Goal: Task Accomplishment & Management: Manage account settings

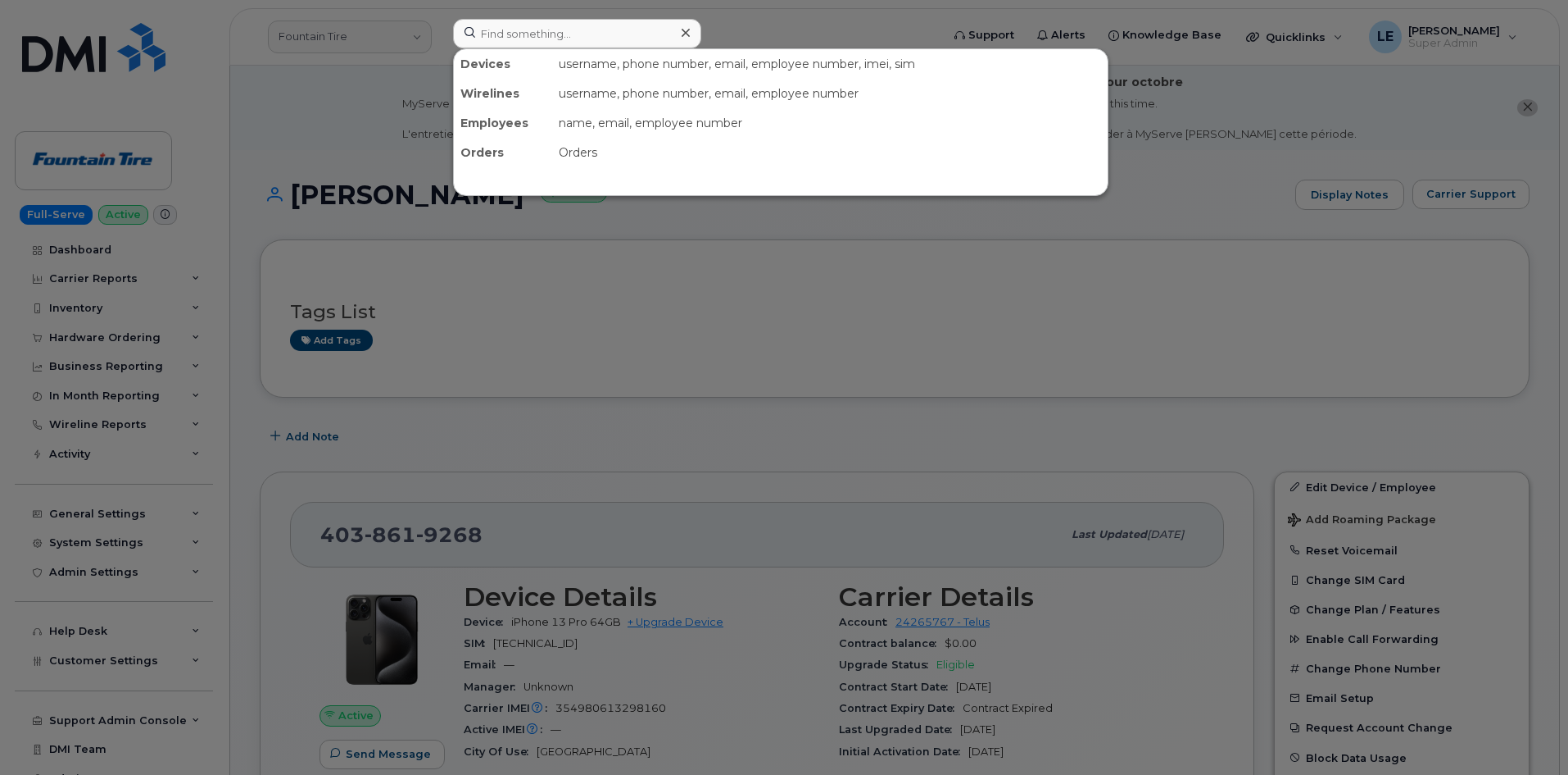
scroll to position [328, 0]
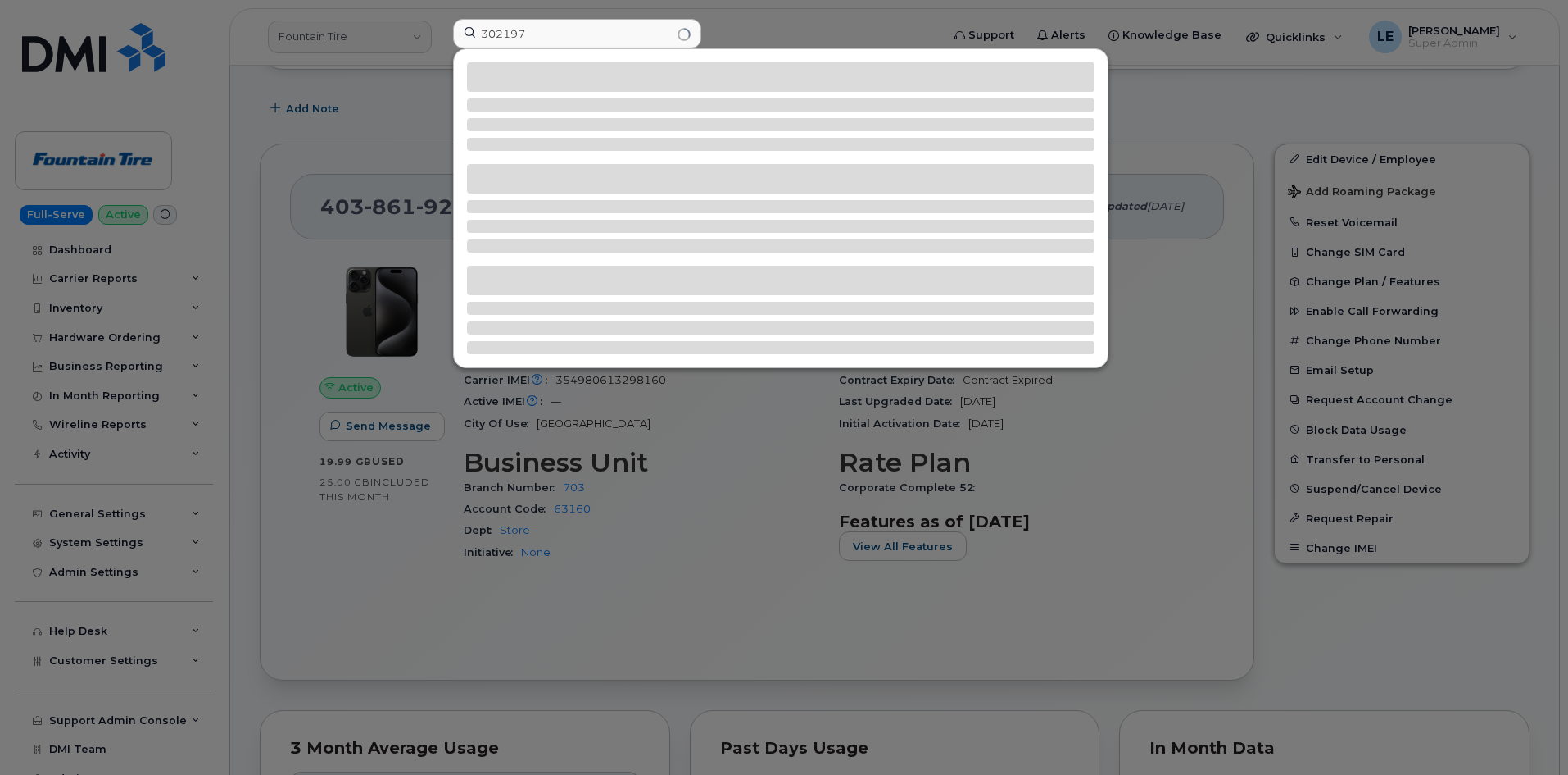
type input "302197"
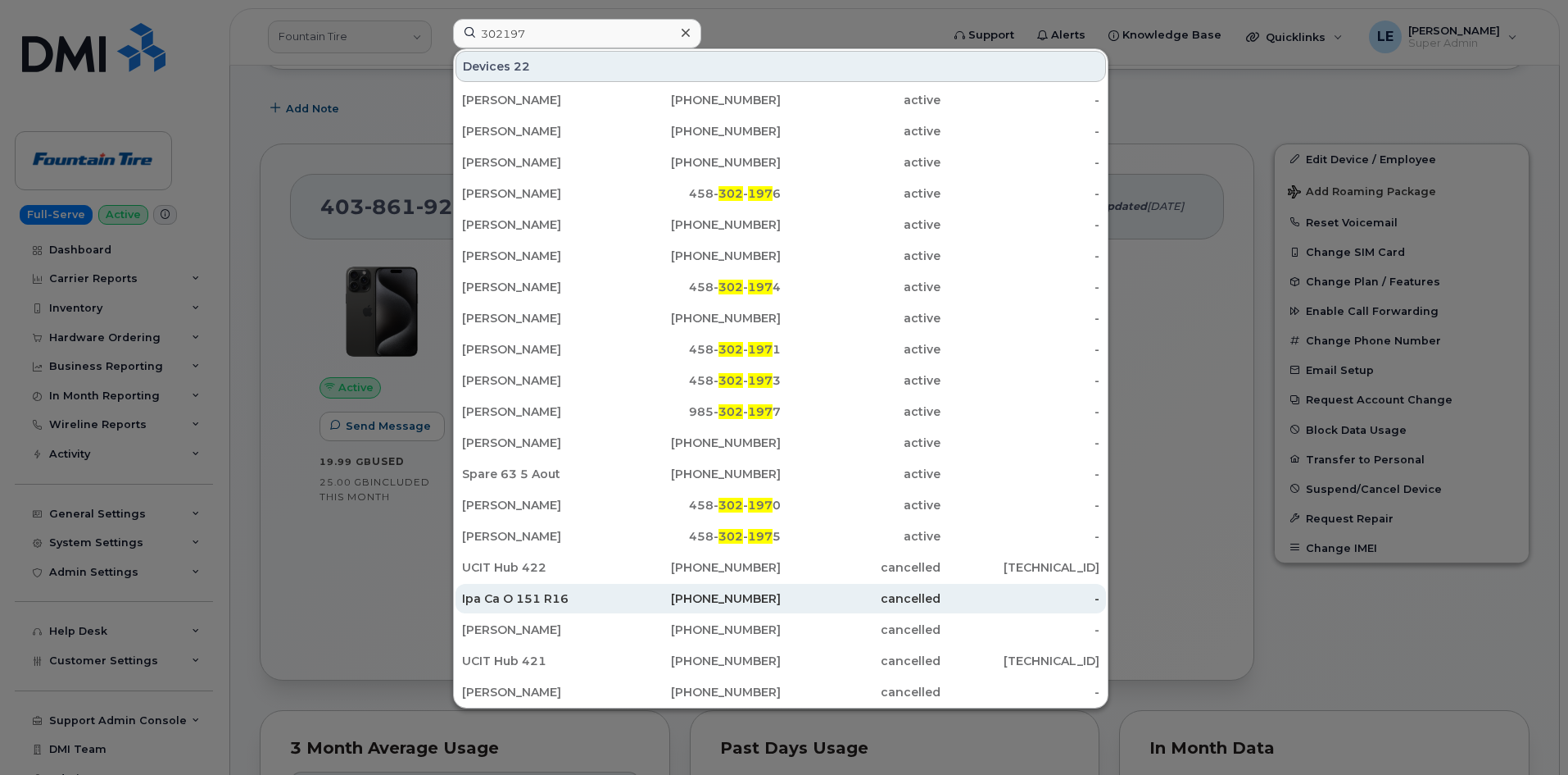
scroll to position [332, 0]
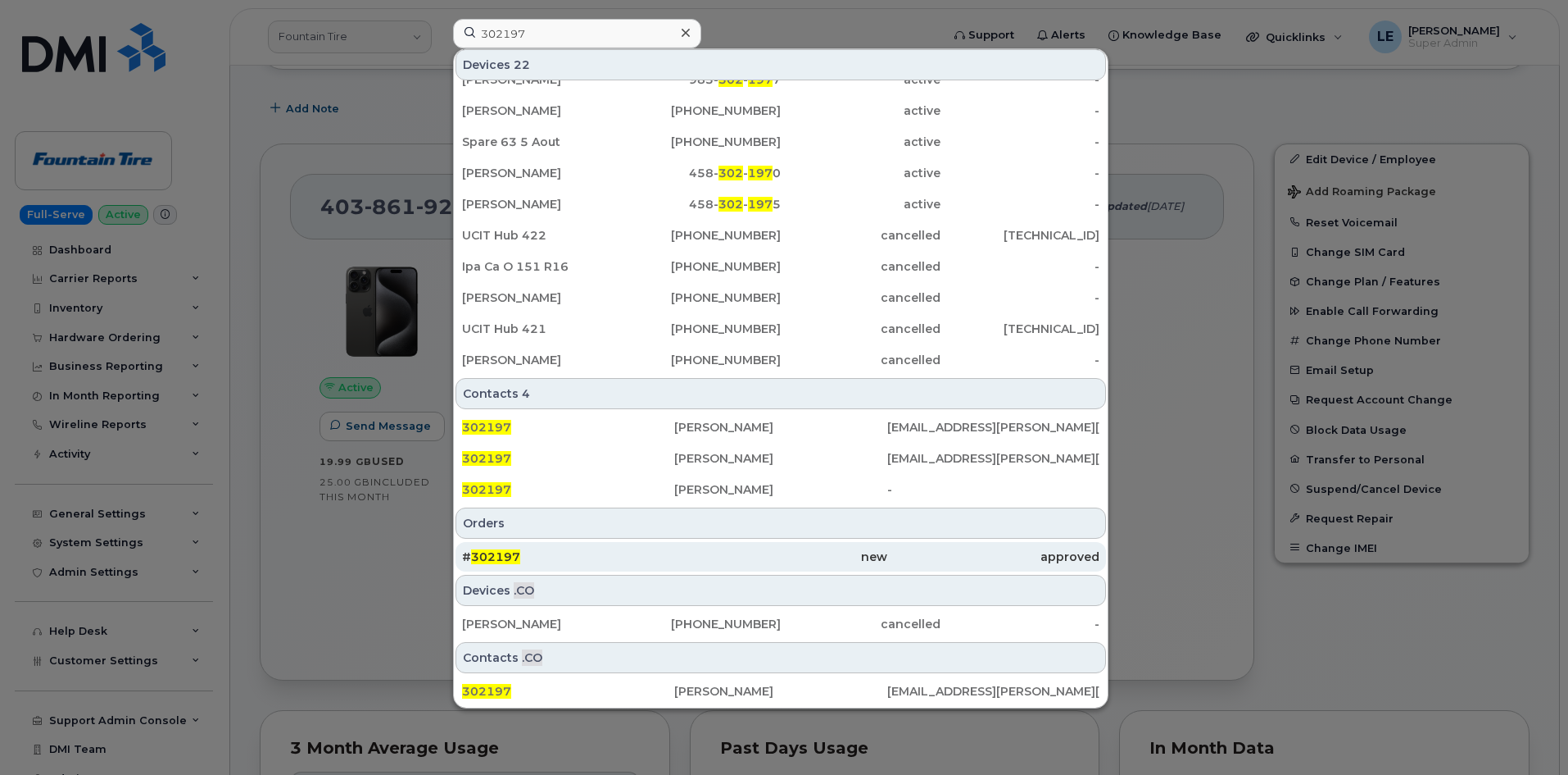
click at [564, 544] on div "# 302197" at bounding box center [568, 557] width 212 height 30
click at [561, 547] on div "# 302197" at bounding box center [568, 557] width 212 height 30
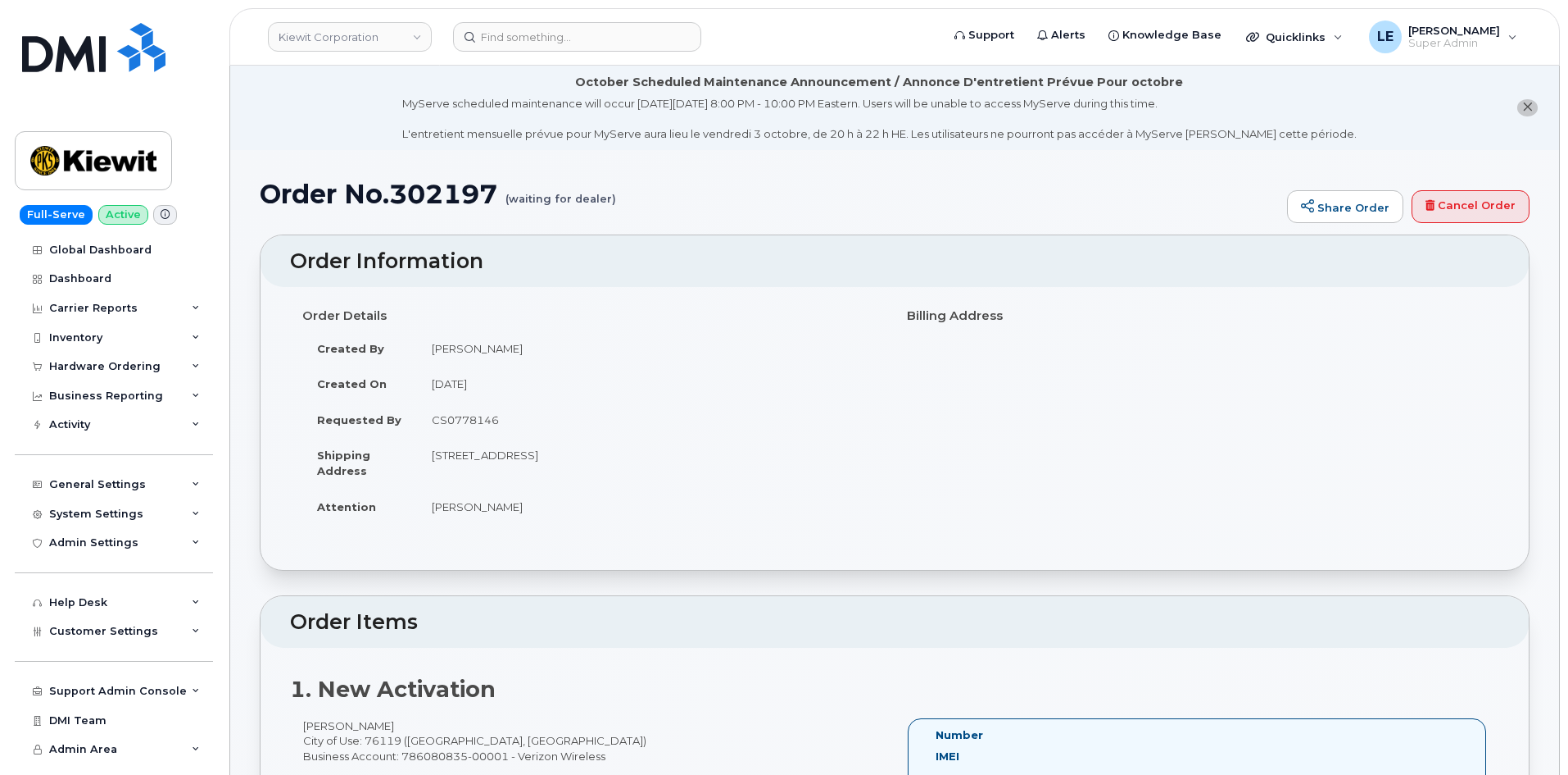
drag, startPoint x: 545, startPoint y: 348, endPoint x: 433, endPoint y: 349, distance: 112.0
click at [433, 349] on td "[PERSON_NAME]" at bounding box center [650, 348] width 465 height 36
copy td "[PERSON_NAME]"
click at [783, 534] on div "Order Details Created By Jacob Shepherd Created On October 1, 2025 Requested By…" at bounding box center [592, 420] width 605 height 237
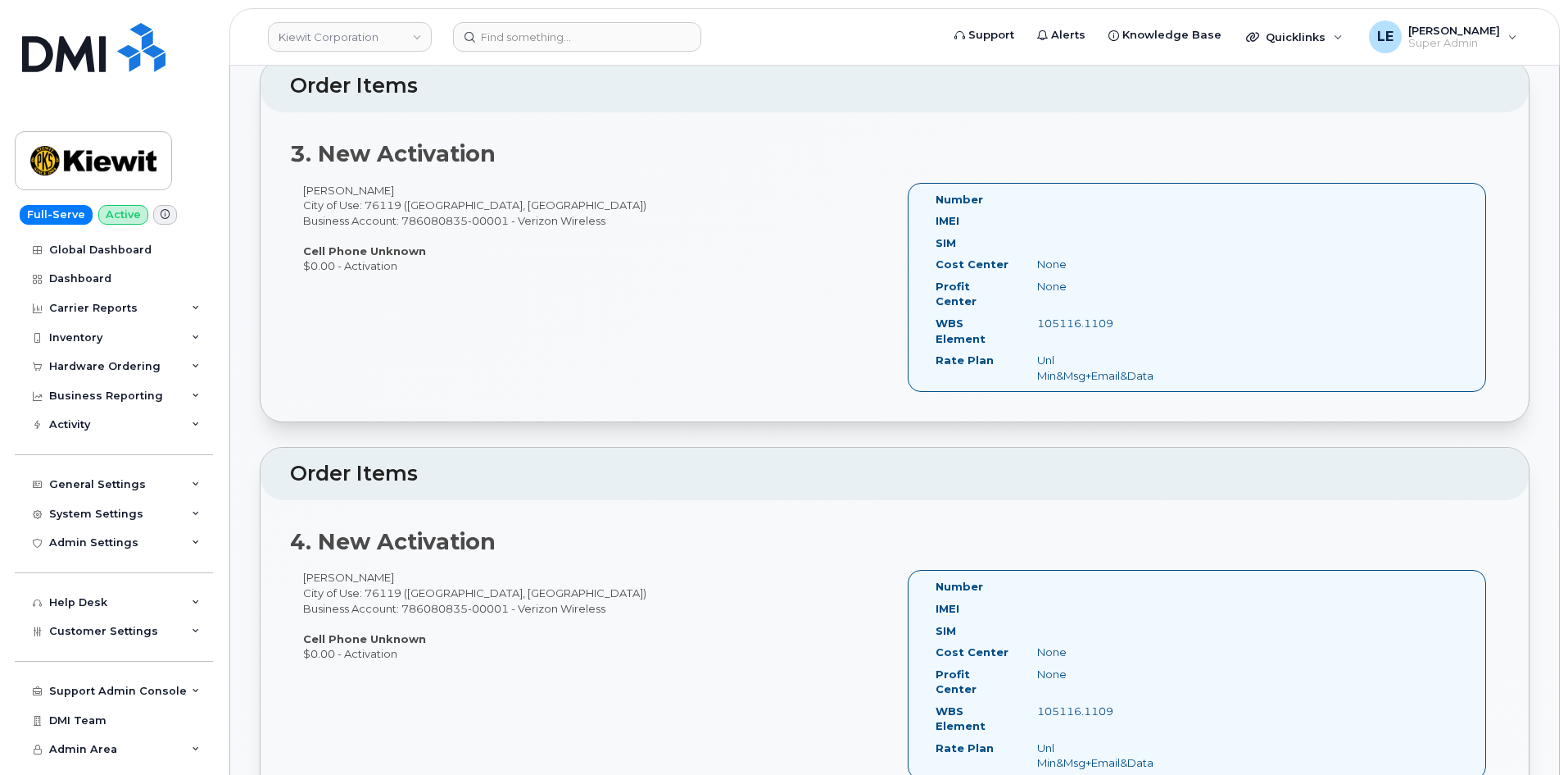
scroll to position [1312, 0]
drag, startPoint x: 395, startPoint y: 533, endPoint x: 289, endPoint y: 535, distance: 106.0
click at [289, 535] on div "4. New Activation Sean Brookins City of Use: 76119 (Fort Worth, TX) Business Ac…" at bounding box center [894, 653] width 1269 height 309
copy div "Sean Brookins"
click at [443, 227] on div "Sean Brookins City of Use: 76119 (Fort Worth, TX) Business Account: 786080835-0…" at bounding box center [592, 227] width 605 height 91
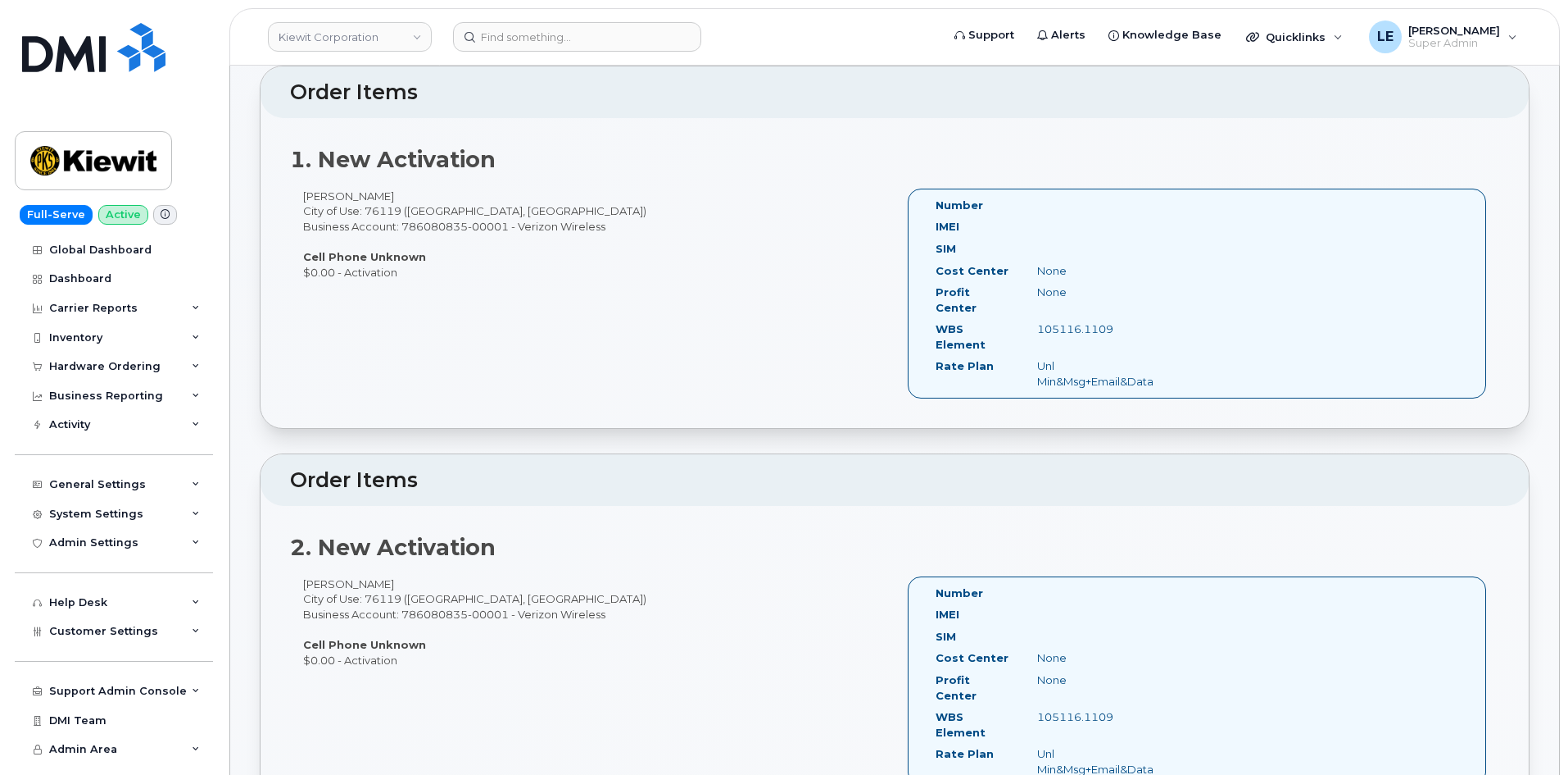
scroll to position [410, 0]
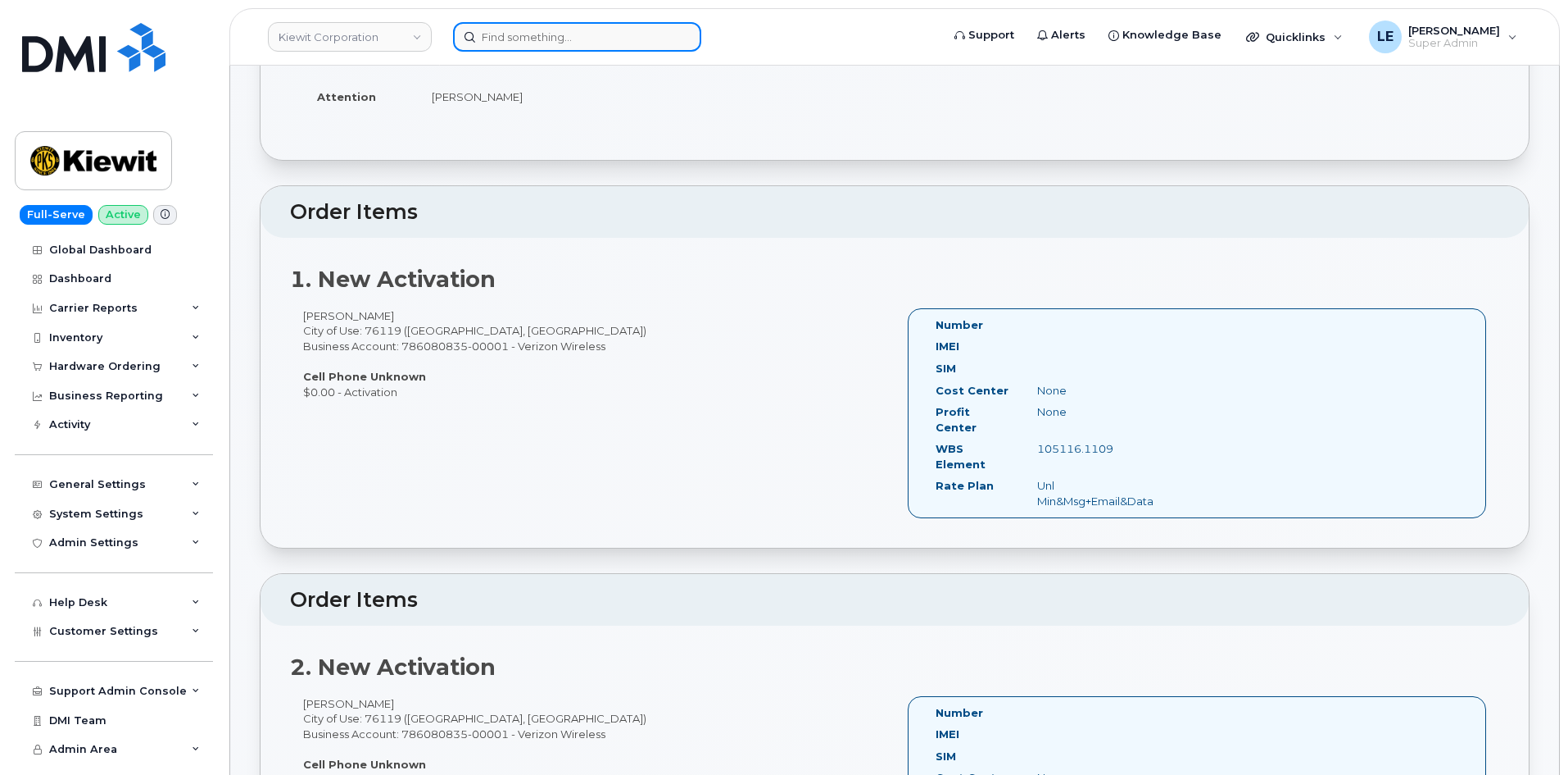
click at [508, 47] on input at bounding box center [577, 37] width 248 height 30
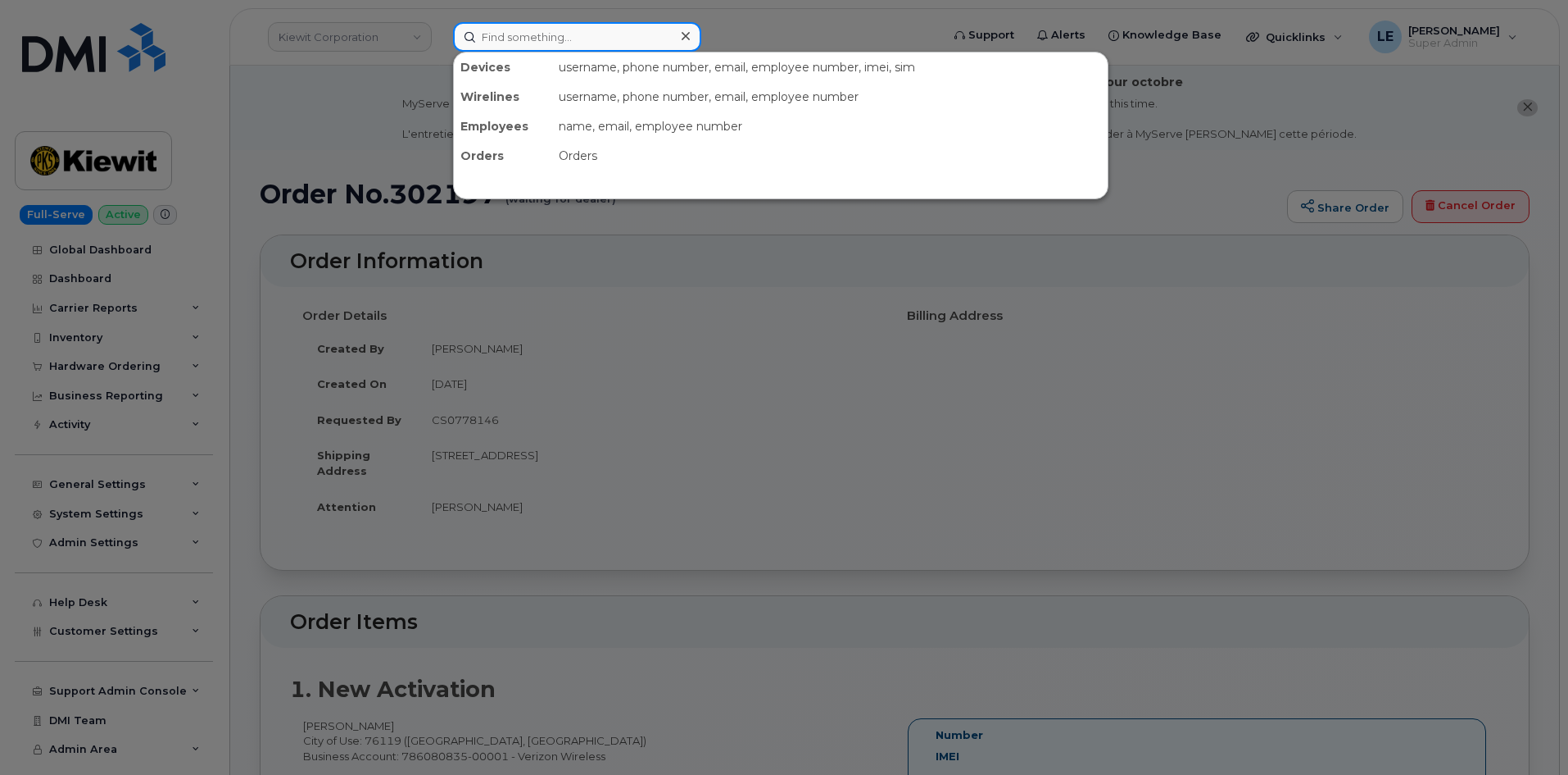
click at [470, 39] on input at bounding box center [577, 37] width 248 height 30
paste input "[PERSON_NAME]"
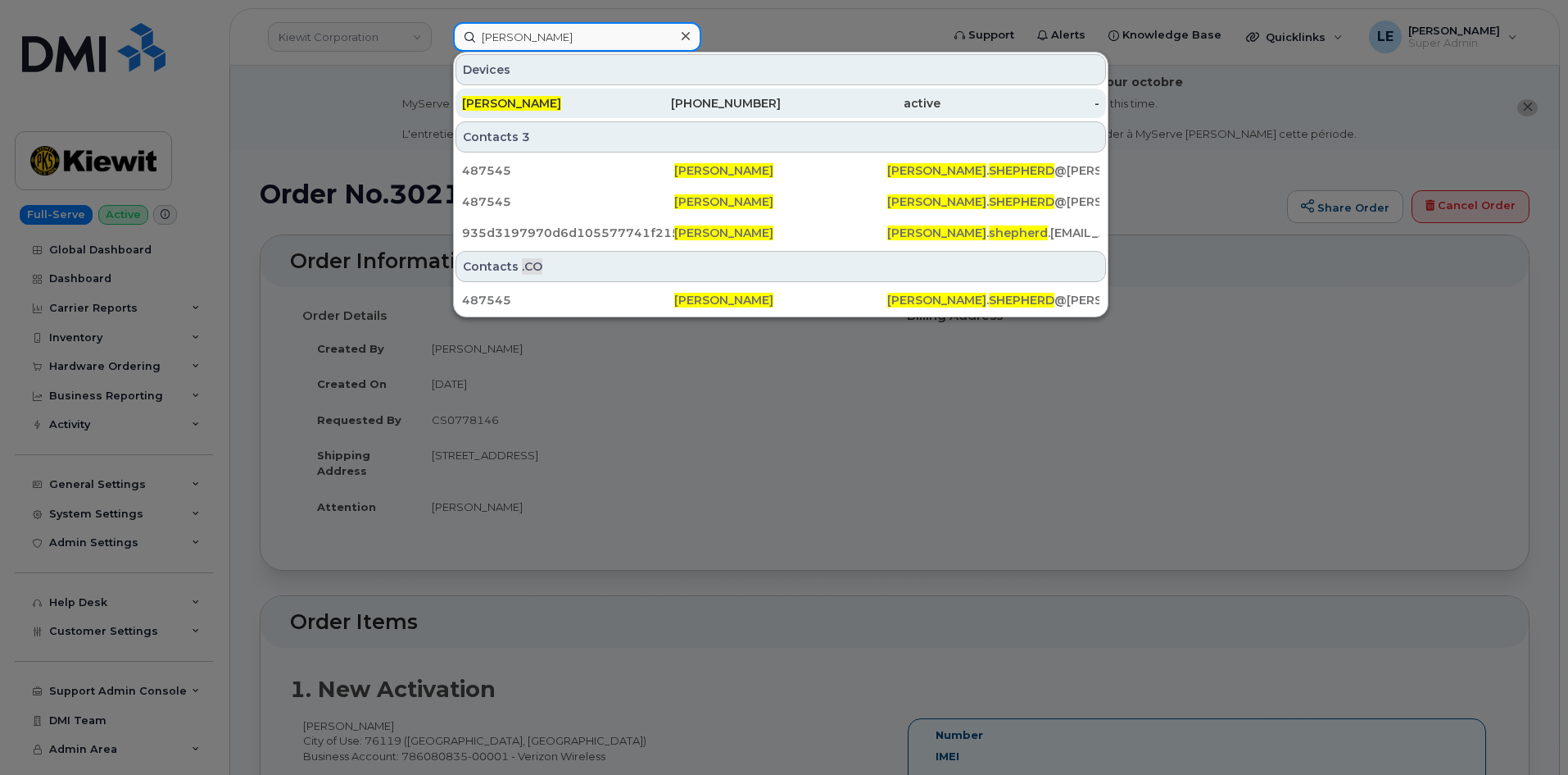
type input "[PERSON_NAME]"
click at [526, 95] on div "[PERSON_NAME]" at bounding box center [542, 103] width 160 height 30
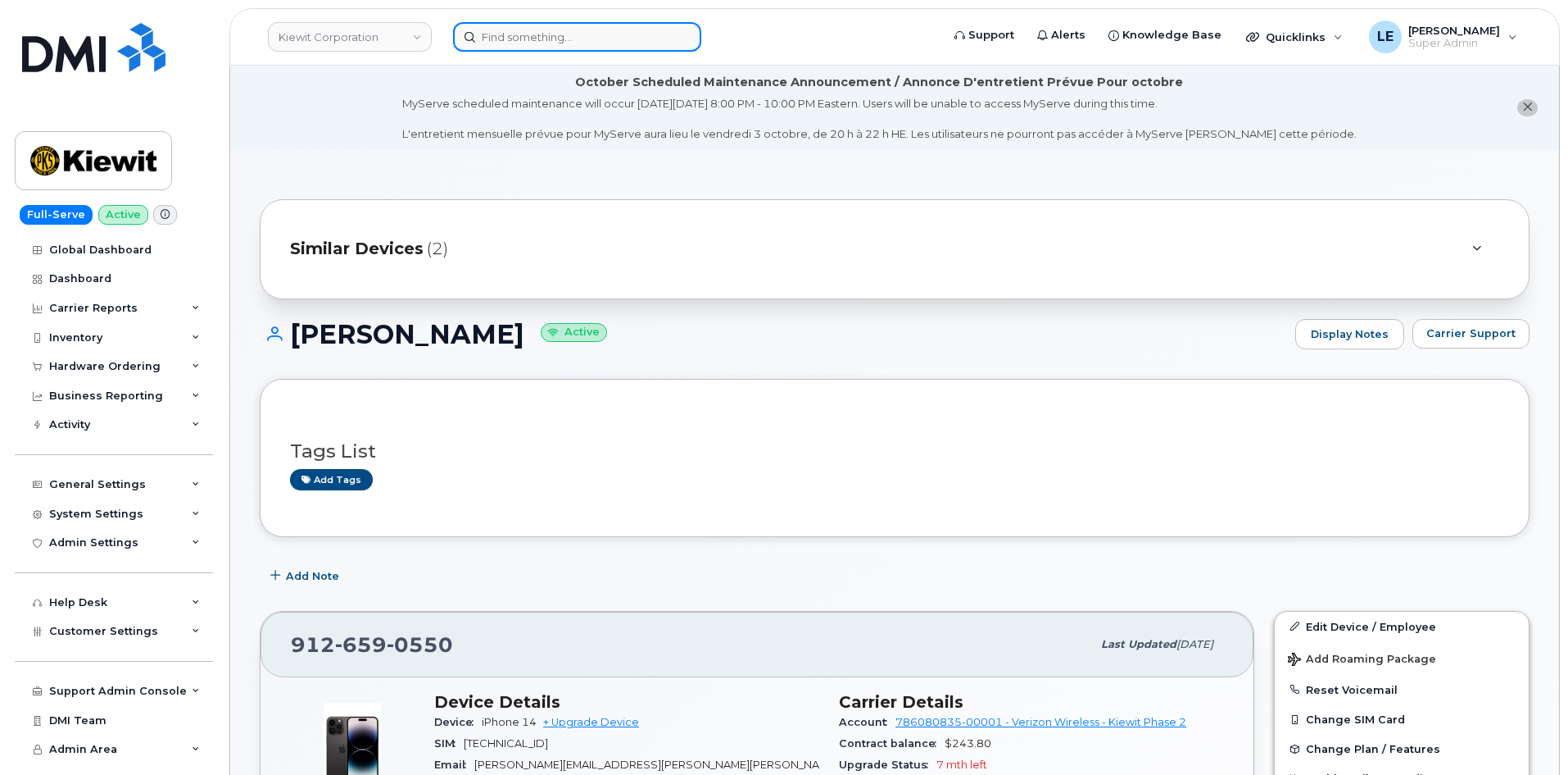
click at [597, 48] on input at bounding box center [577, 37] width 248 height 30
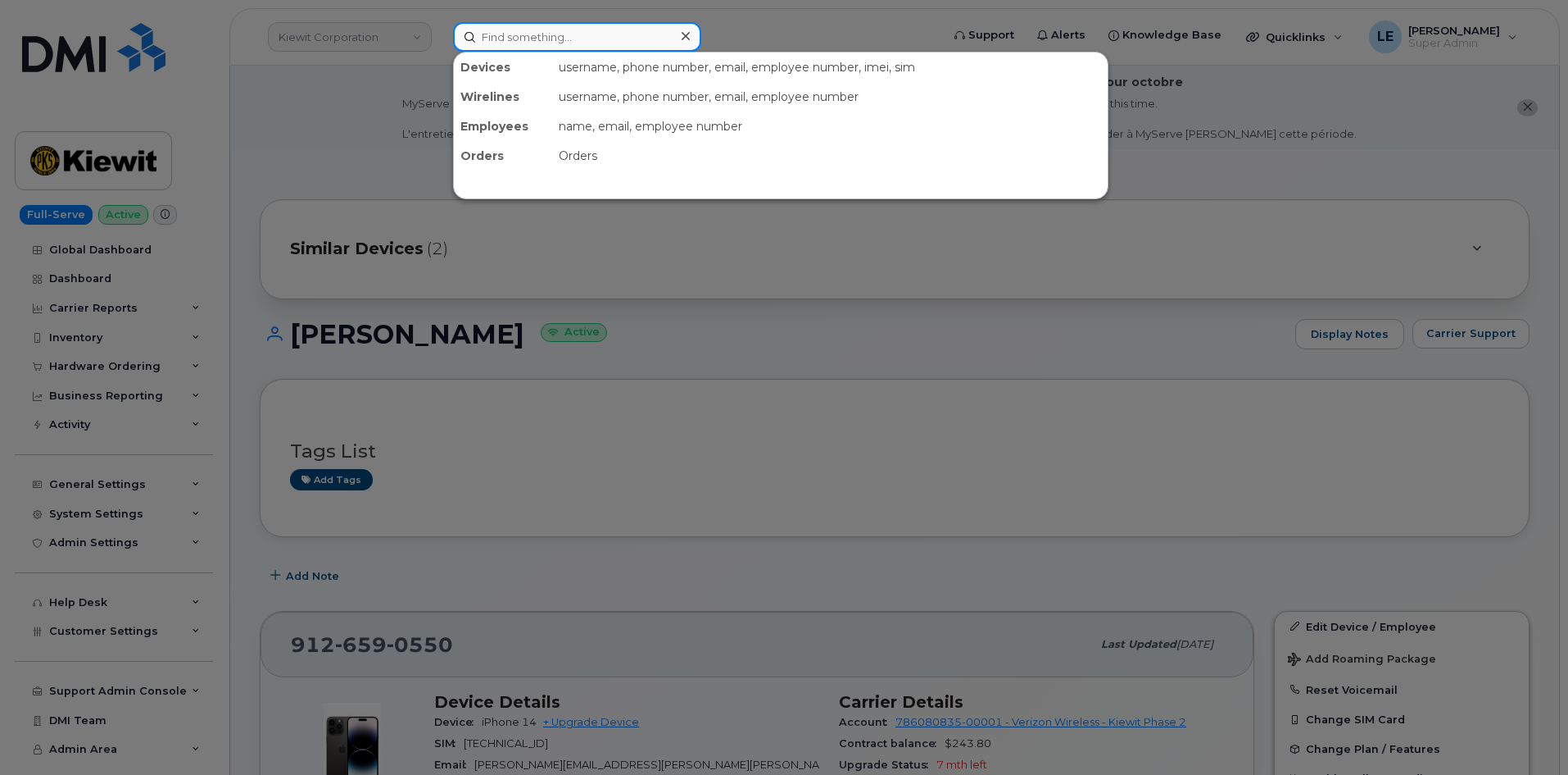
paste input "[PERSON_NAME]"
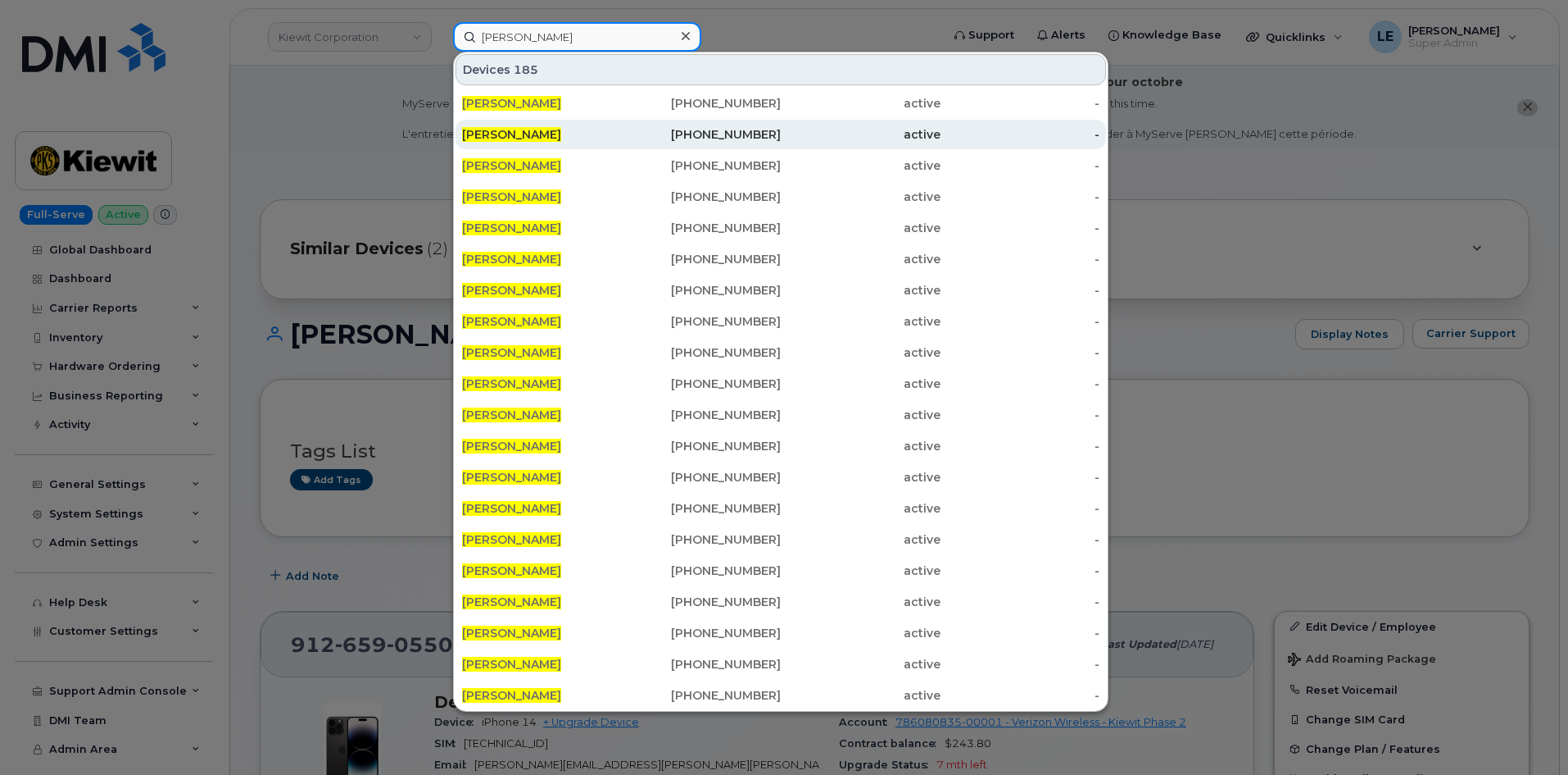
scroll to position [1, 0]
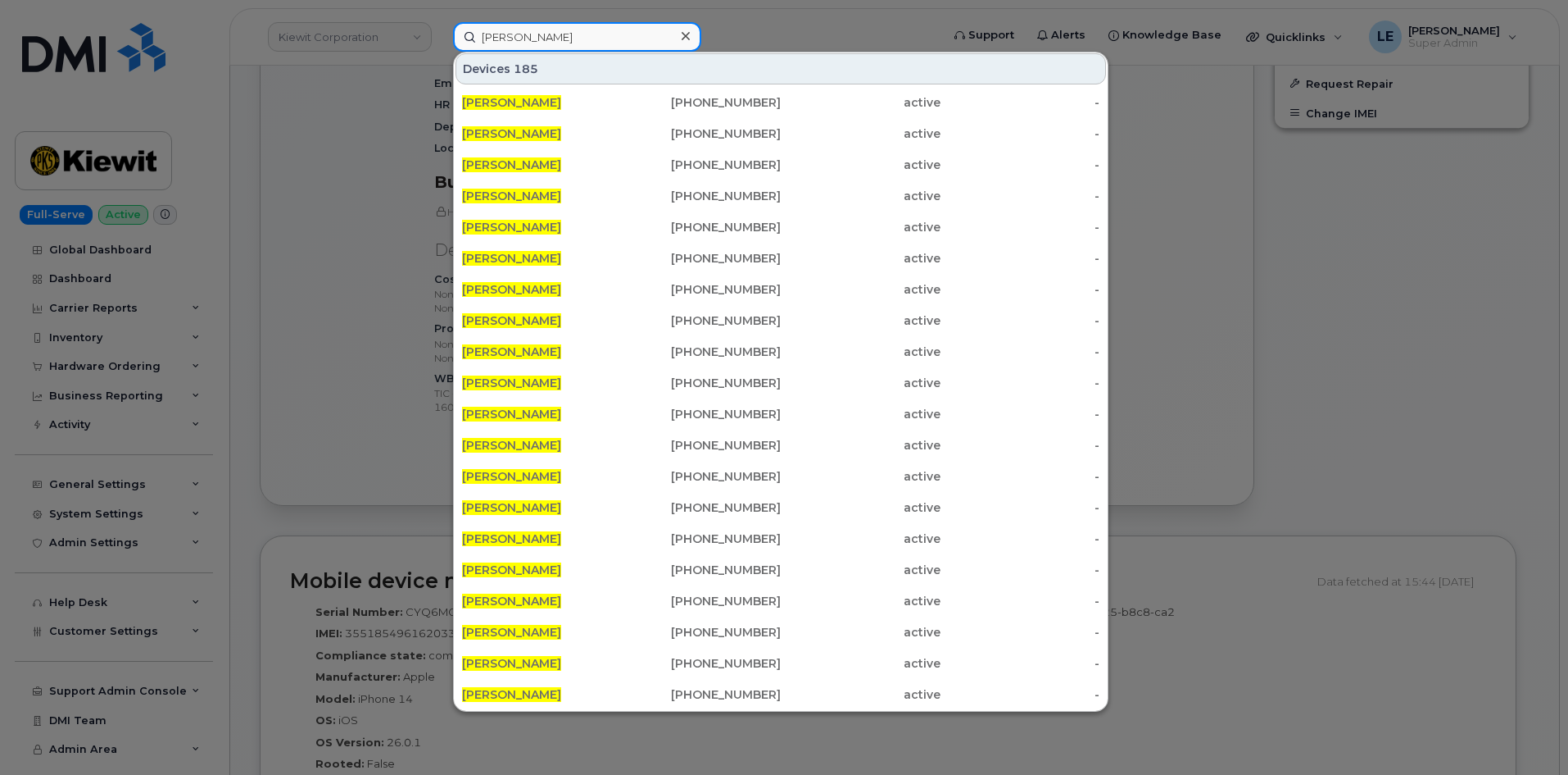
type input "Sean Brookins"
click at [376, 398] on div at bounding box center [784, 387] width 1568 height 775
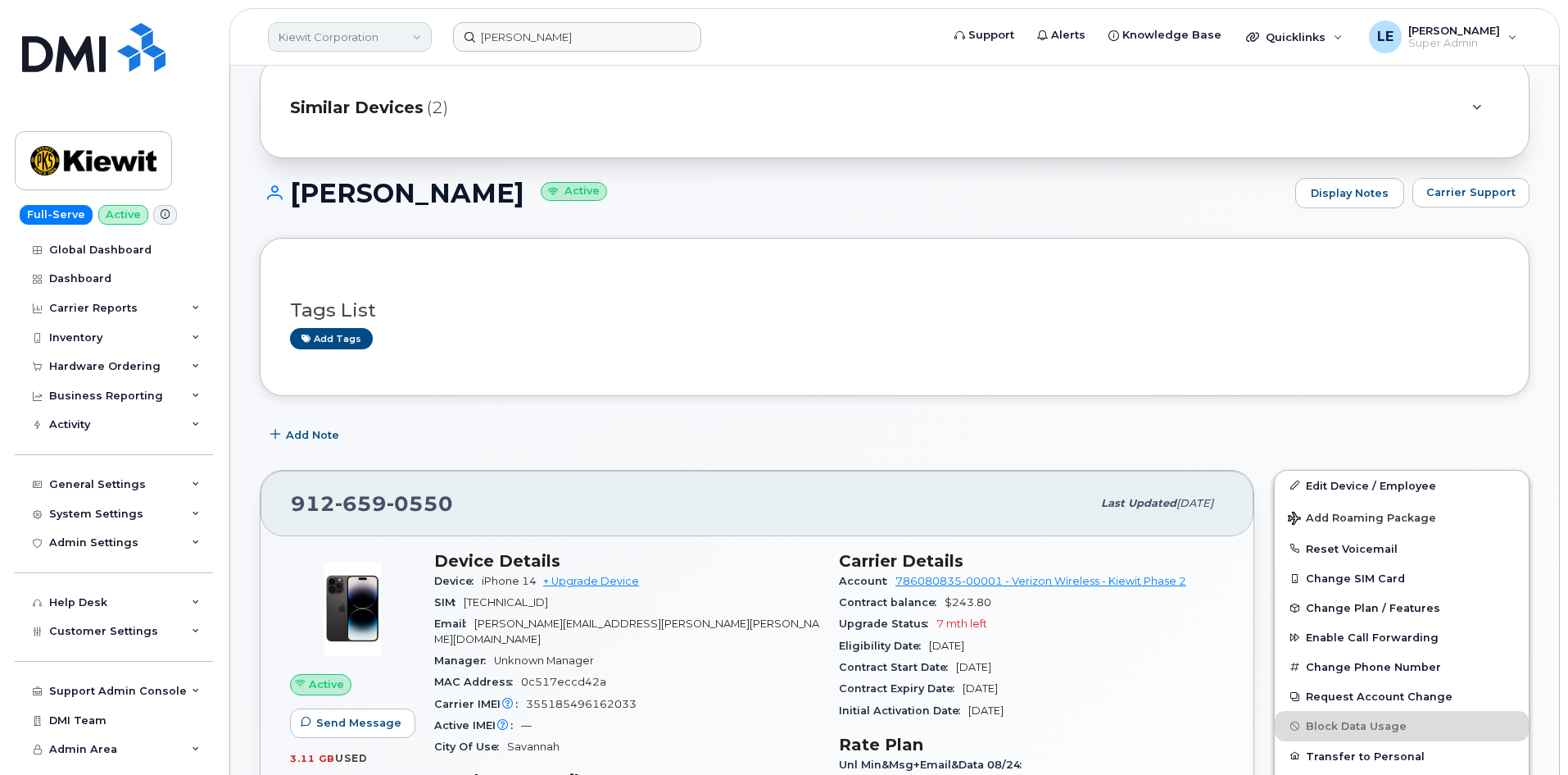
scroll to position [82, 0]
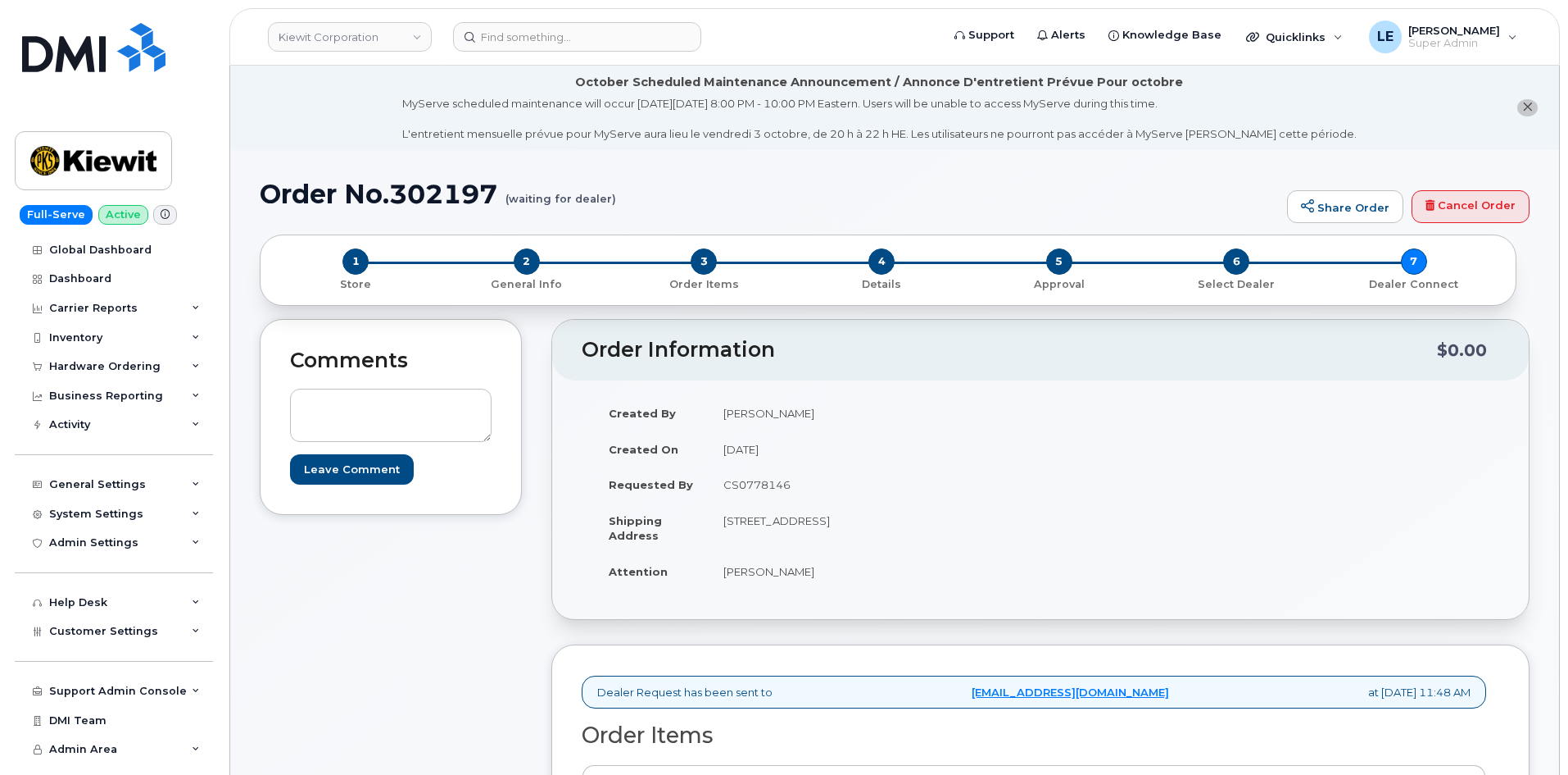
drag, startPoint x: 551, startPoint y: 263, endPoint x: 517, endPoint y: 263, distance: 34.0
click at [616, 263] on div "3 Order Items" at bounding box center [704, 270] width 178 height 43
click at [516, 263] on span "2" at bounding box center [527, 261] width 26 height 26
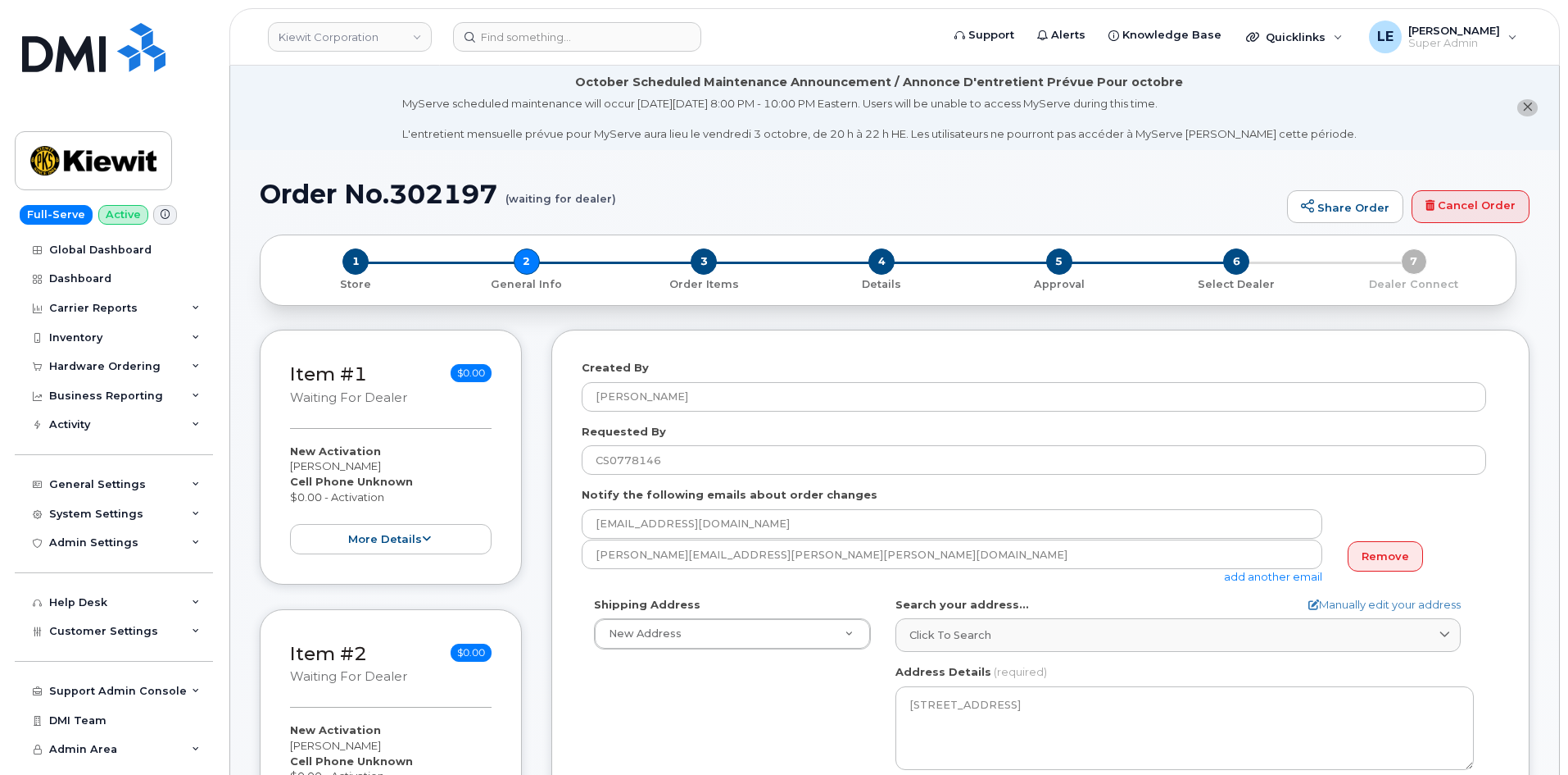
select select
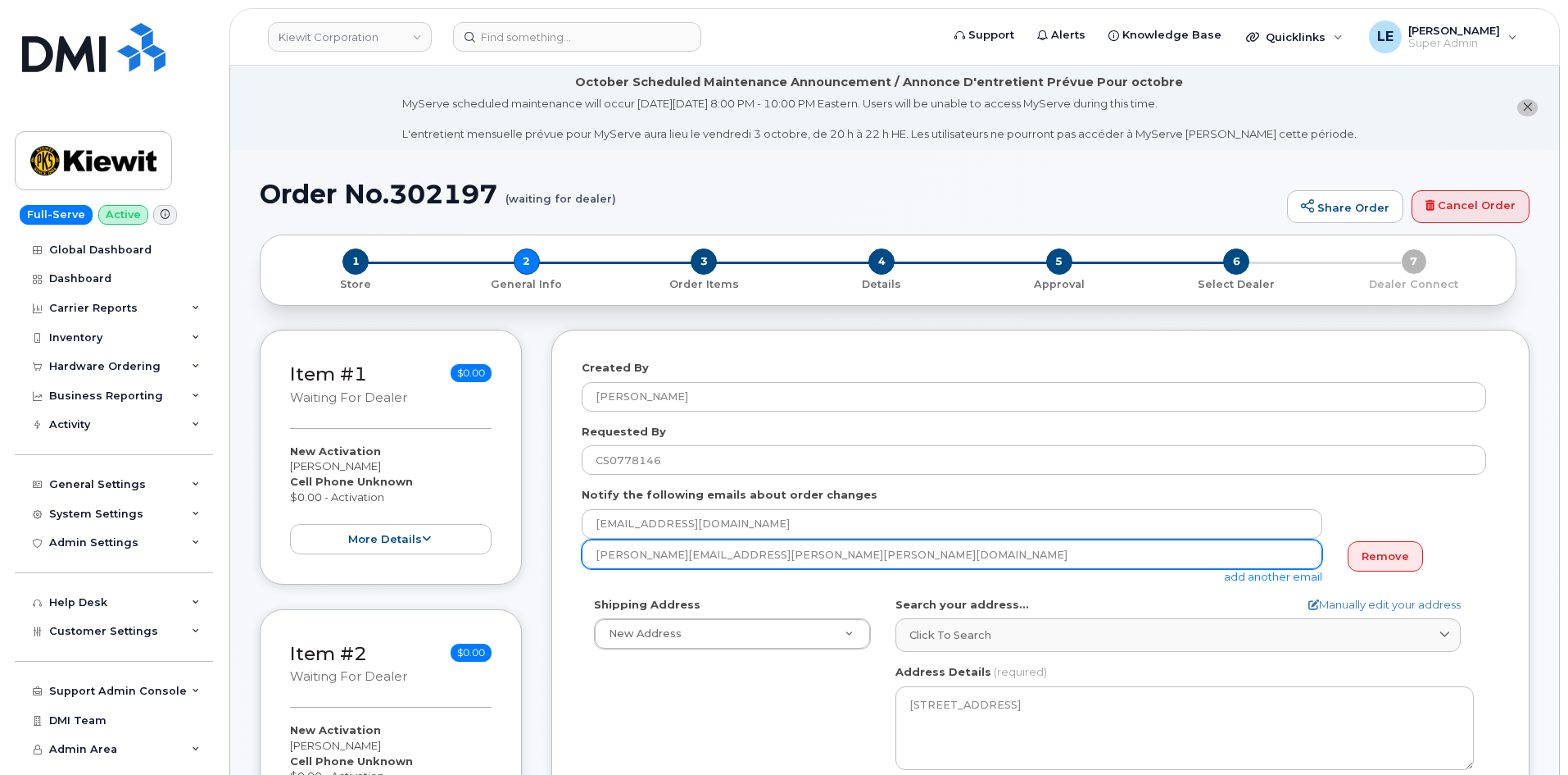
drag, startPoint x: 751, startPoint y: 562, endPoint x: 550, endPoint y: 563, distance: 201.0
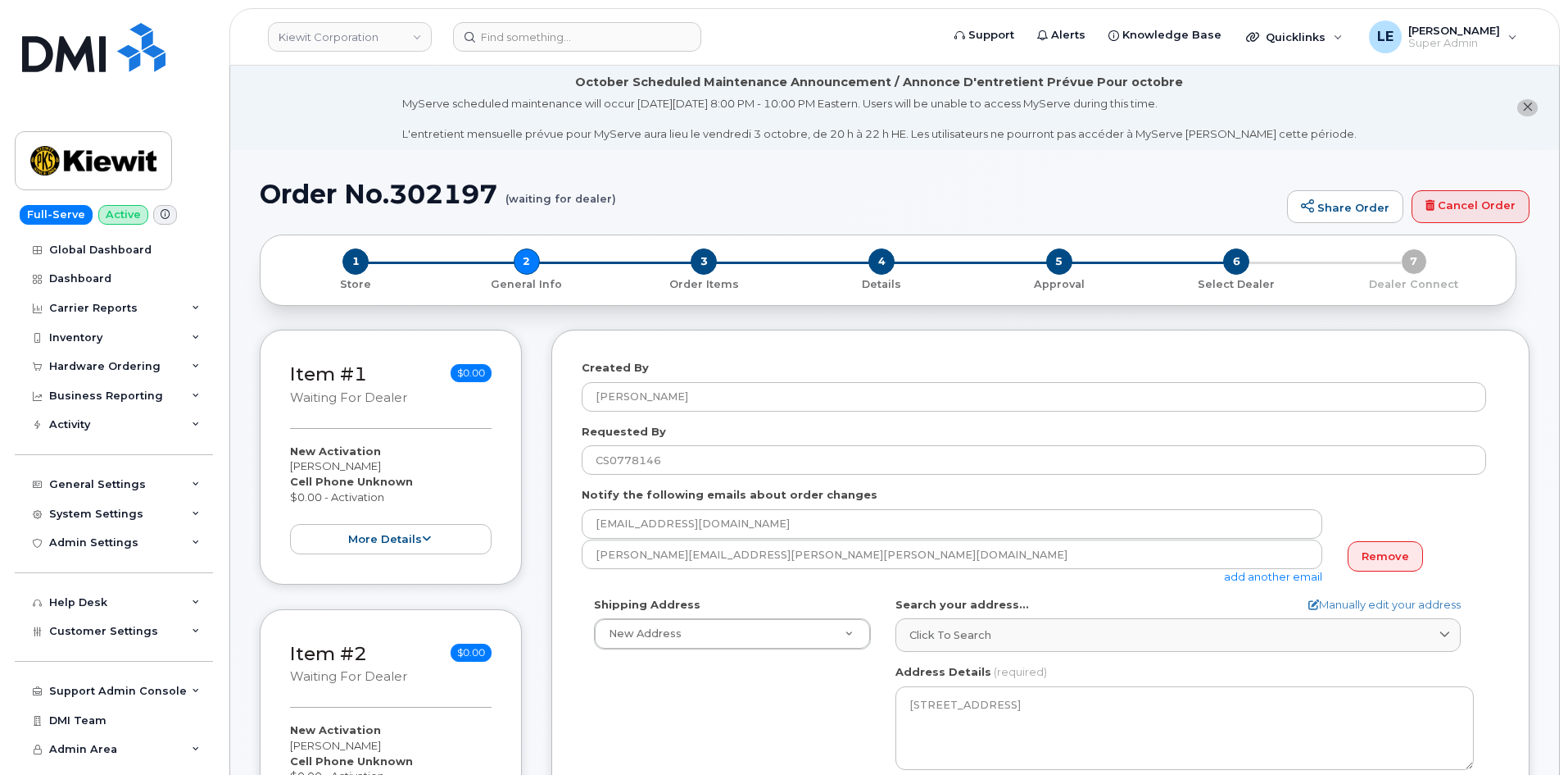
click at [383, 144] on li "October Scheduled Maintenance Announcement / Annonce D'entretient Prévue Pour o…" at bounding box center [894, 108] width 1329 height 85
click at [1536, 99] on li "October Scheduled Maintenance Announcement / Annonce D'entretient Prévue Pour o…" at bounding box center [894, 108] width 1329 height 85
click at [1532, 105] on icon "close notification" at bounding box center [1528, 107] width 11 height 11
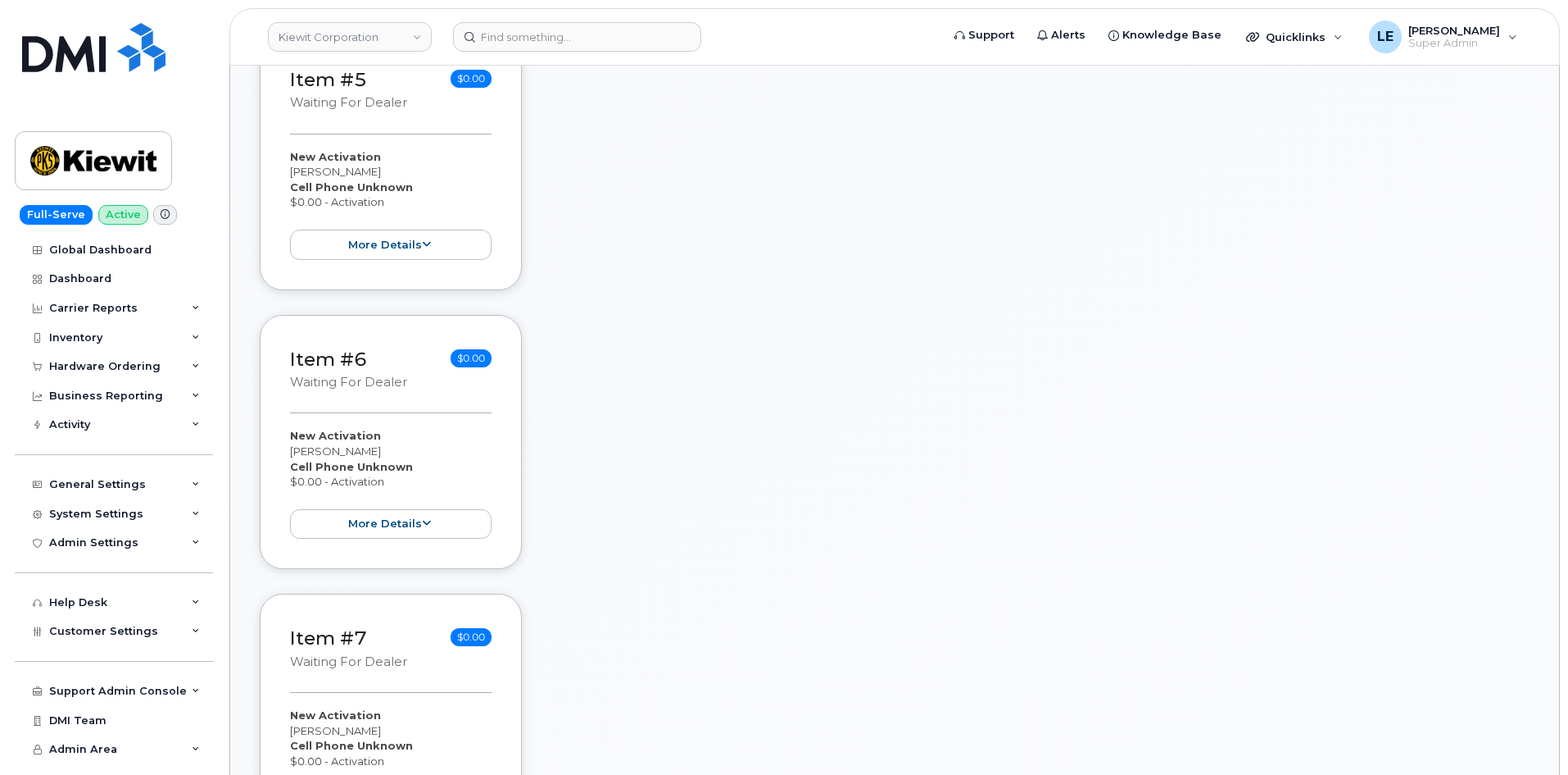
scroll to position [1476, 0]
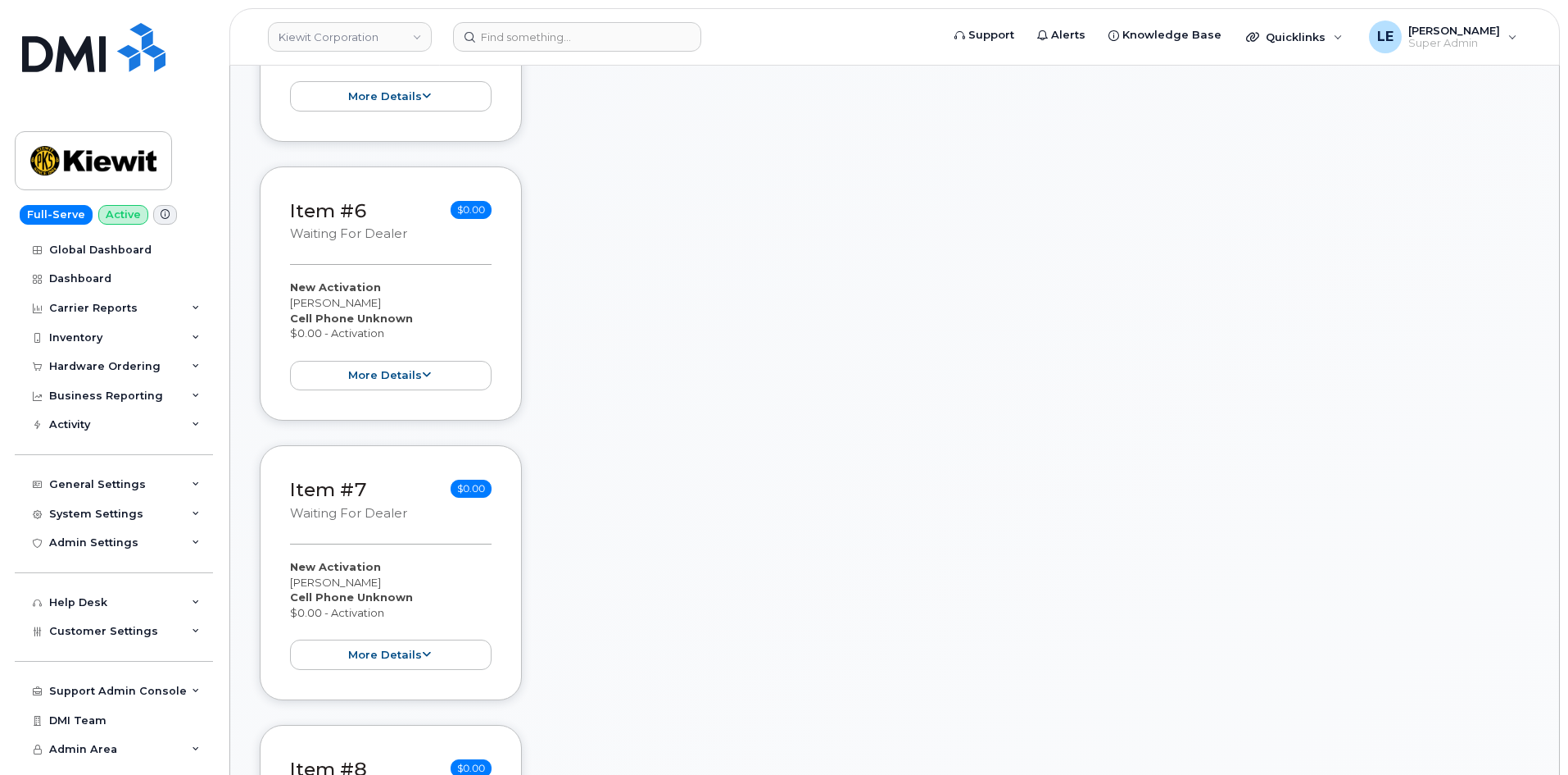
click at [371, 401] on div "Item #6 waiting for dealer $0.00 New Activation Sean Brookins Cell Phone Unknow…" at bounding box center [390, 293] width 262 height 255
click at [371, 384] on button "more details" at bounding box center [391, 376] width 202 height 31
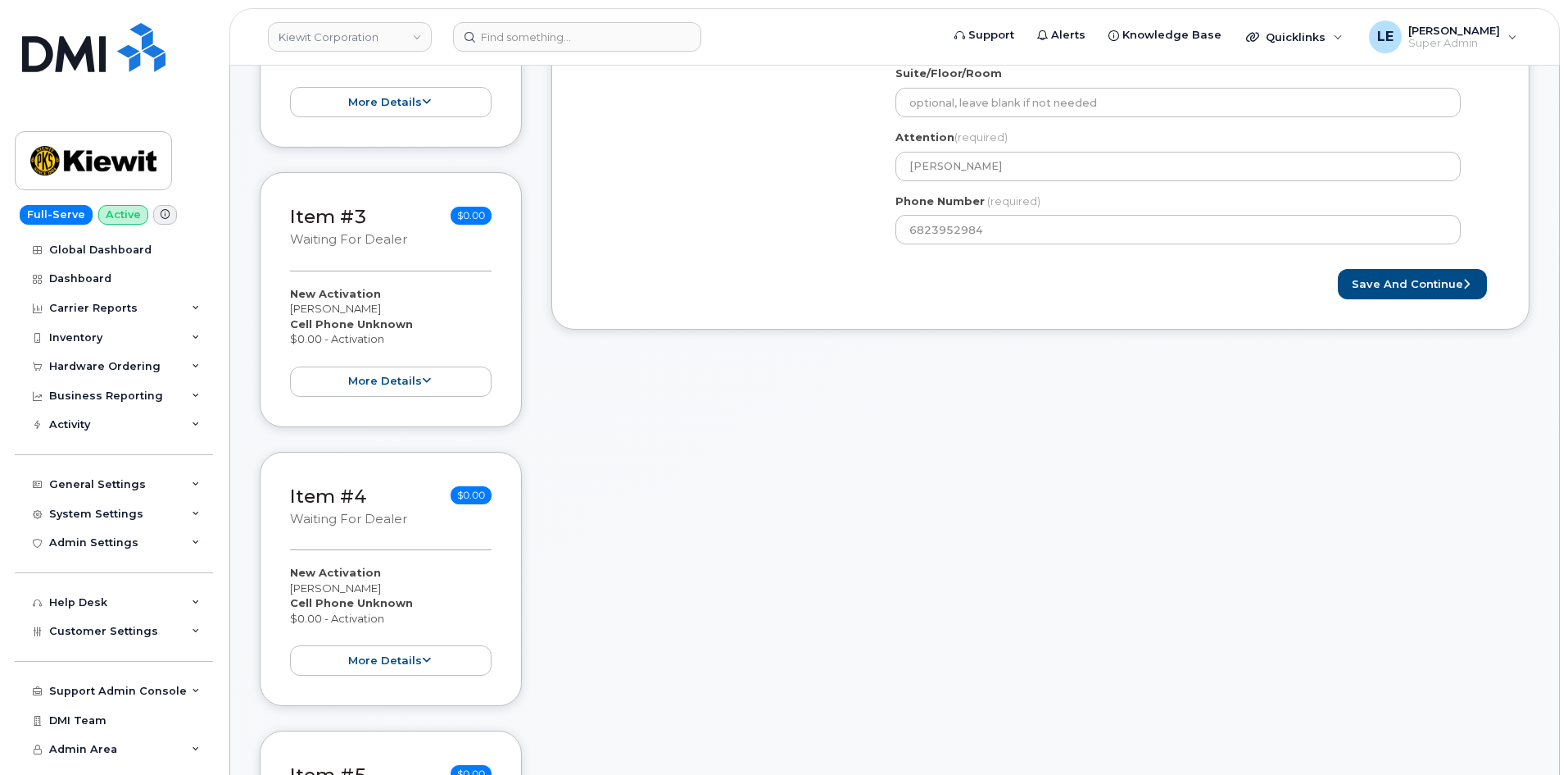
scroll to position [656, 0]
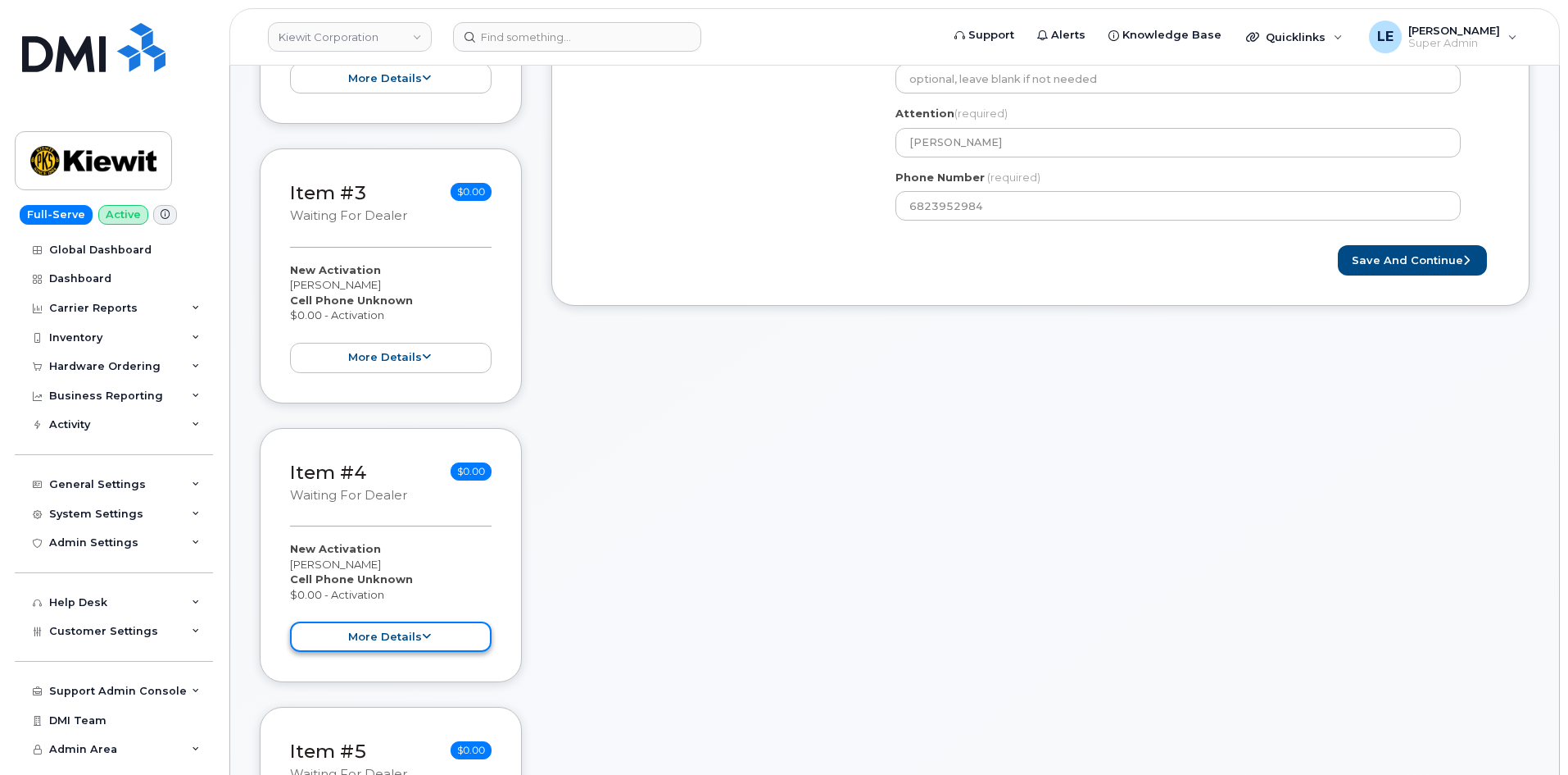
click at [395, 631] on button "more details" at bounding box center [391, 637] width 202 height 31
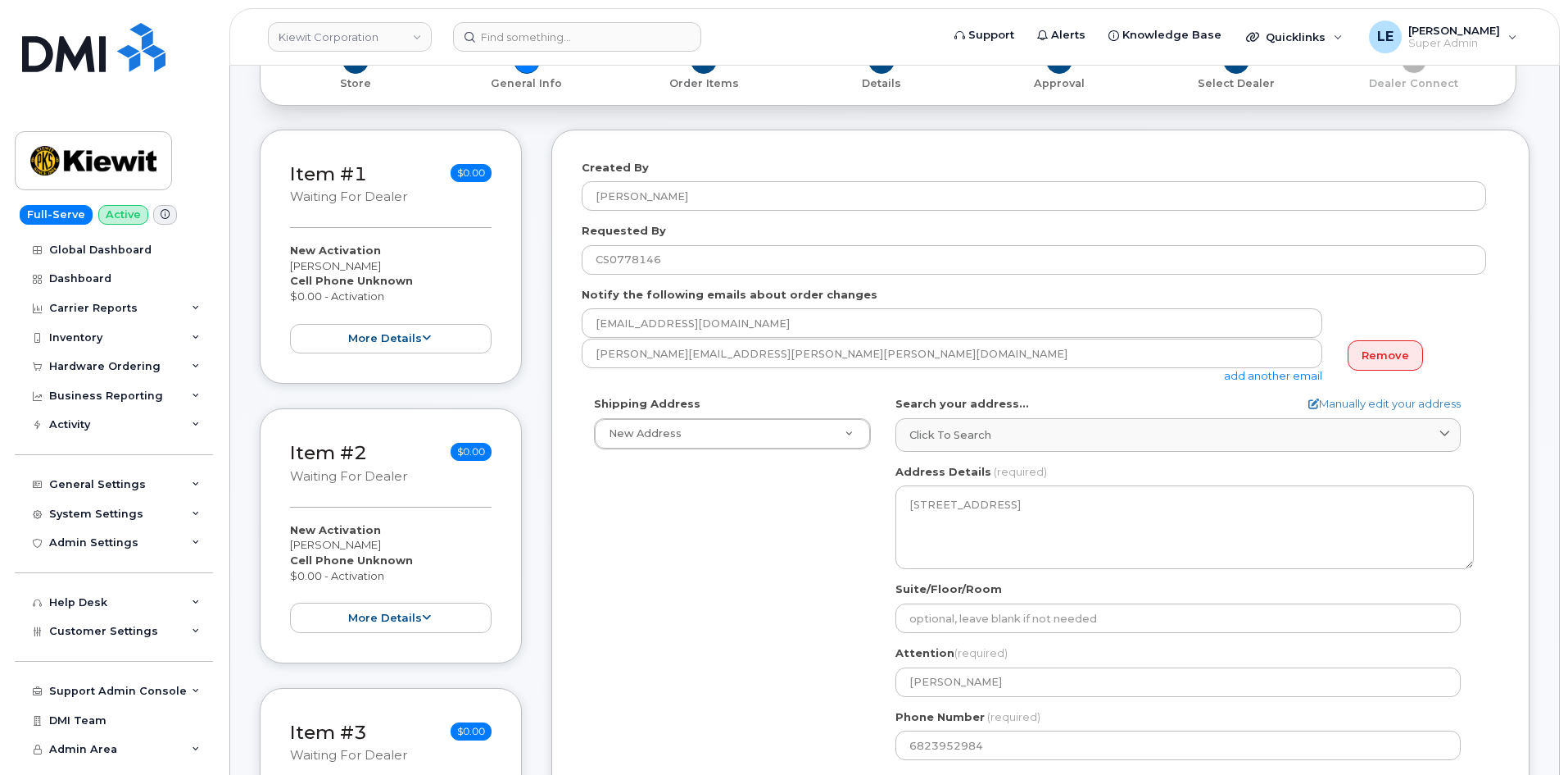
scroll to position [0, 0]
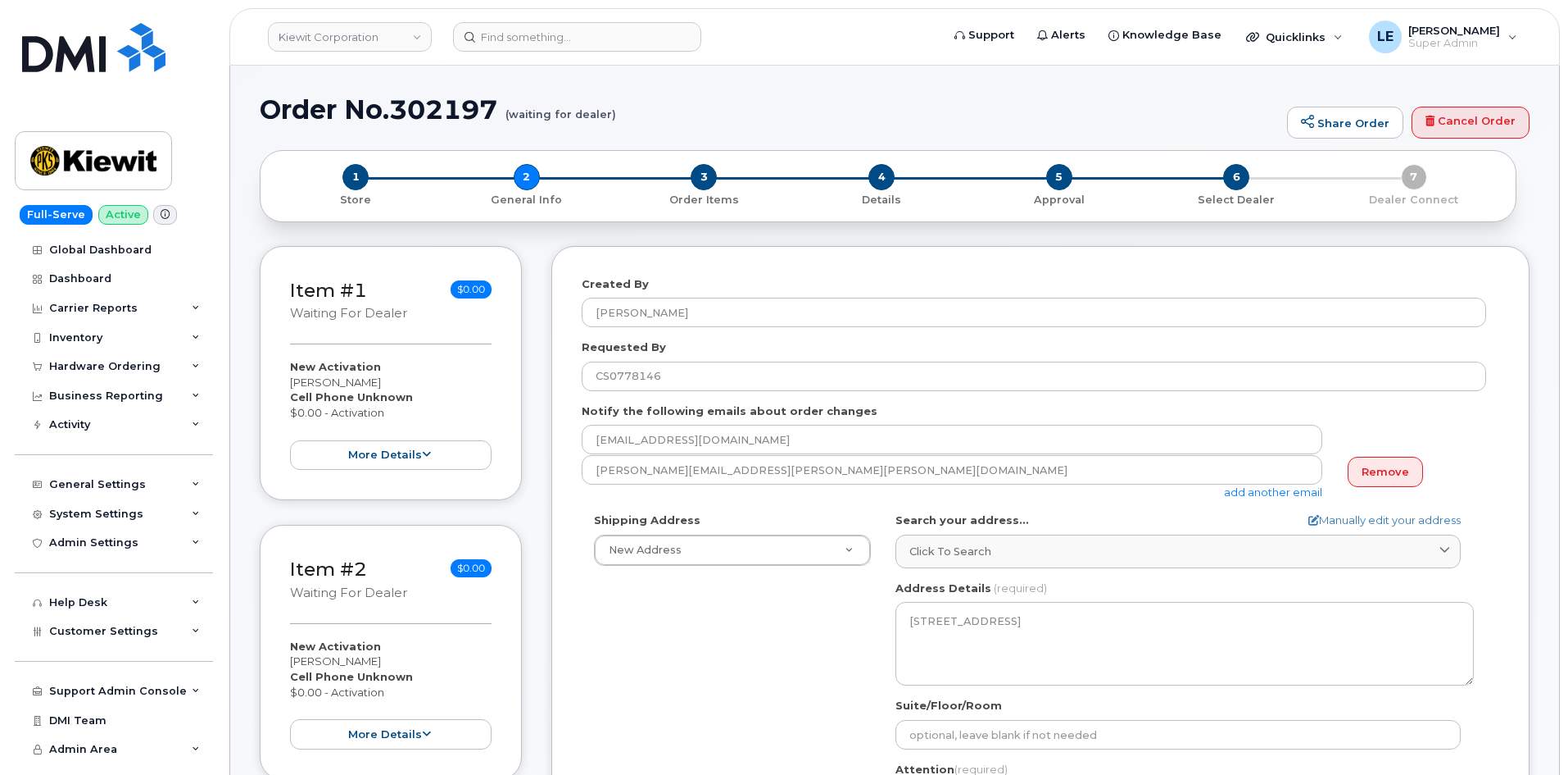
select select
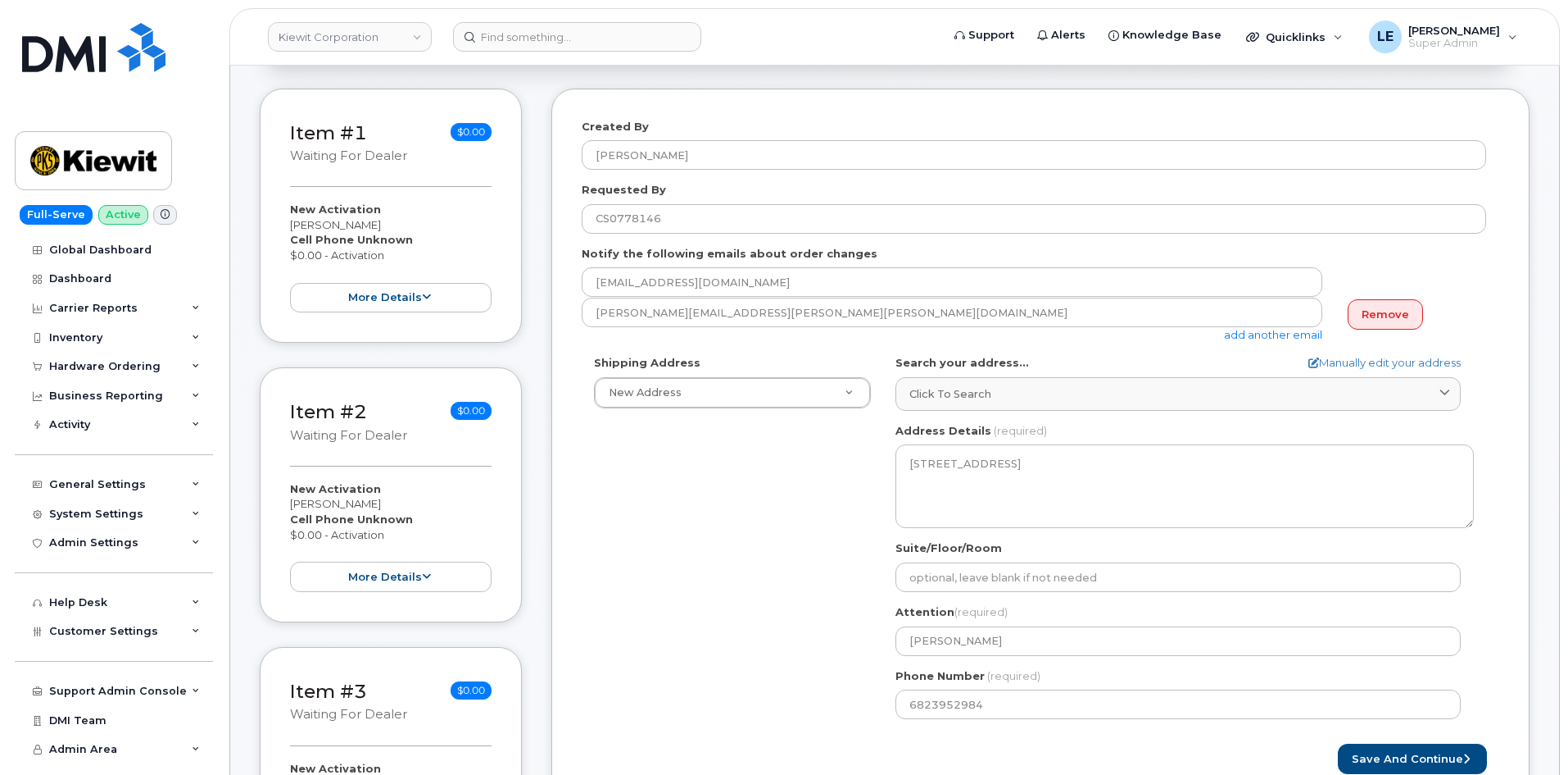
scroll to position [164, 0]
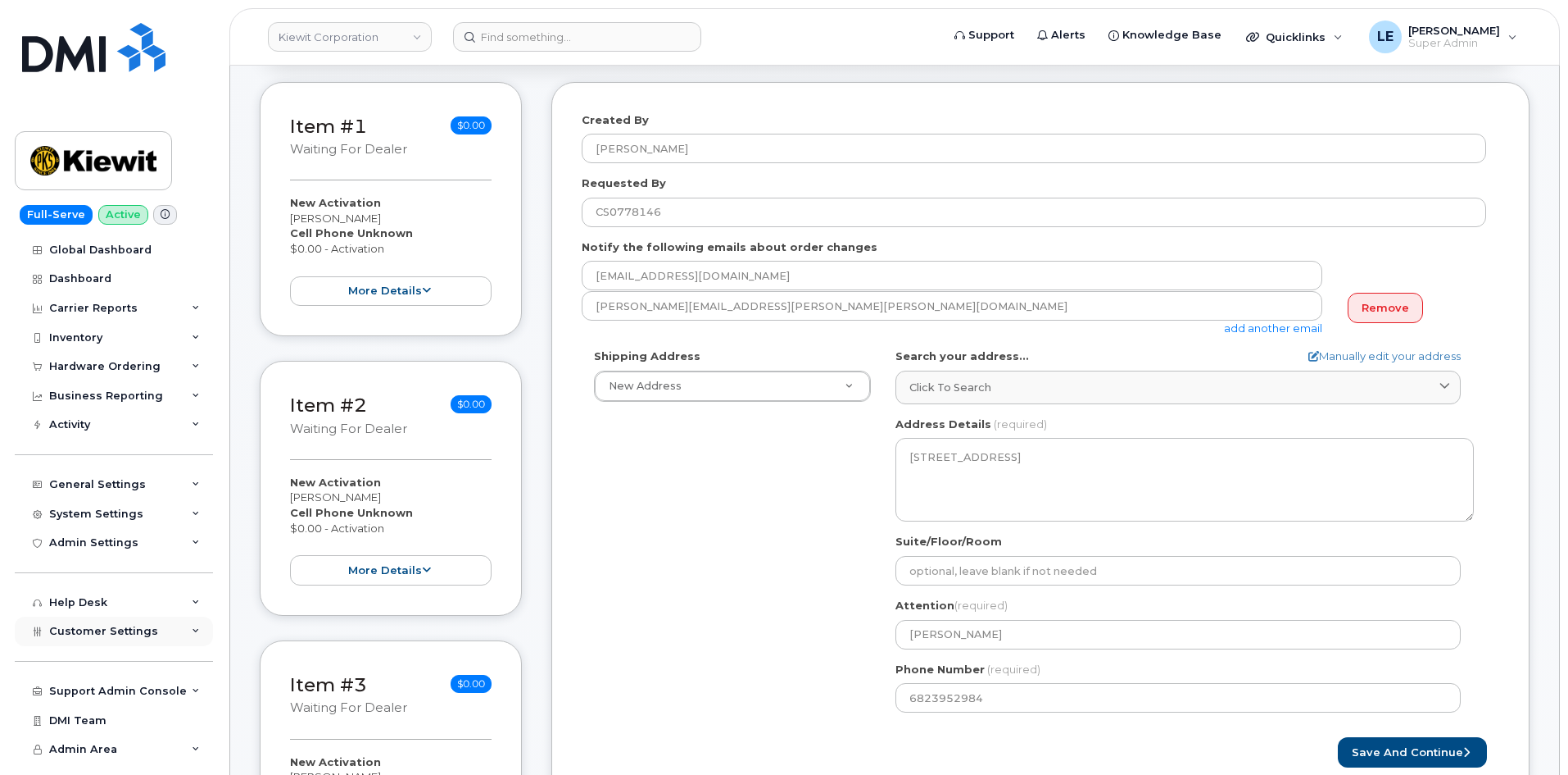
click at [108, 639] on div "Customer Settings" at bounding box center [114, 631] width 198 height 30
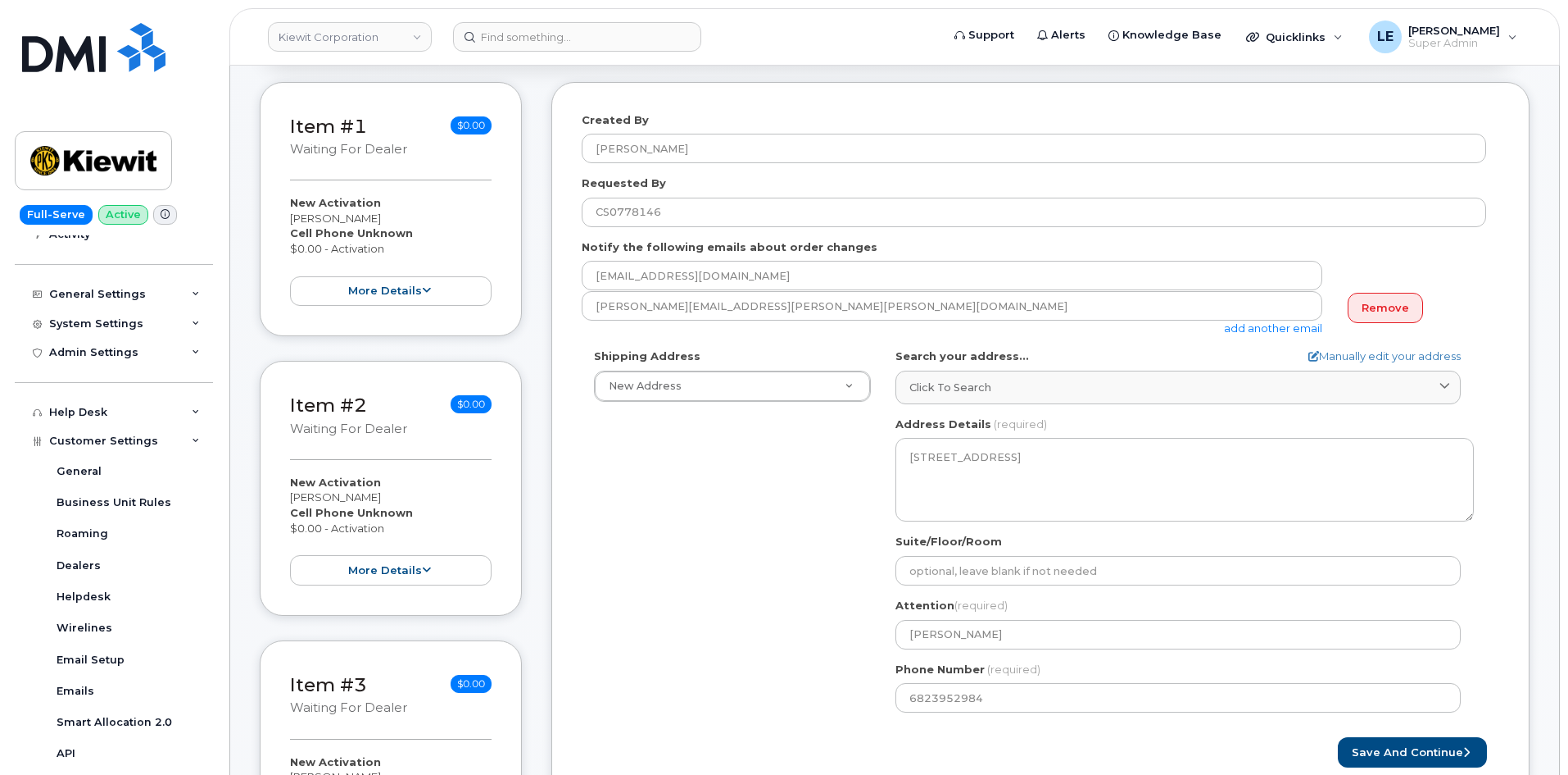
scroll to position [459, 0]
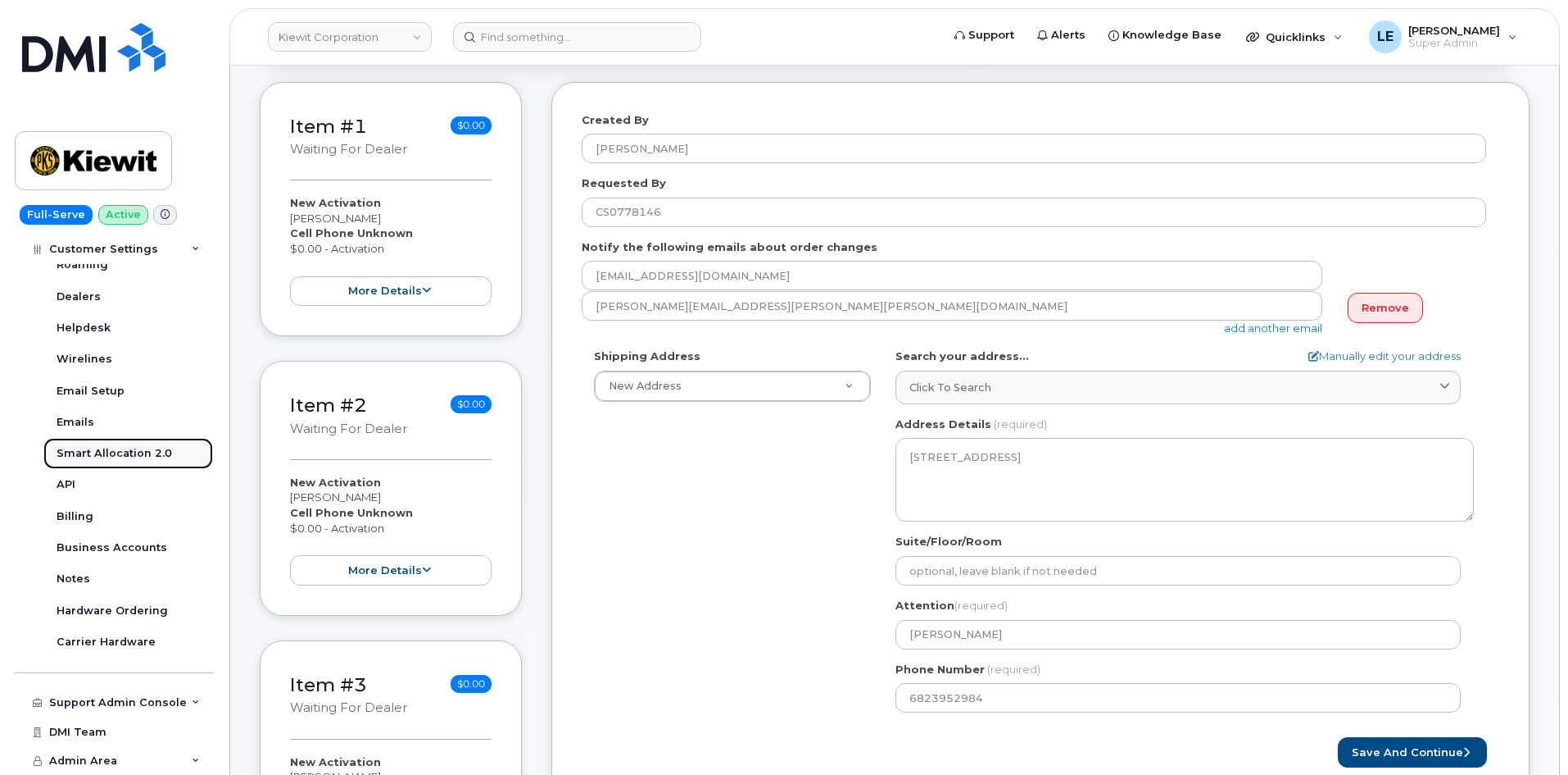
click at [114, 452] on div "Smart Allocation 2.0" at bounding box center [115, 453] width 115 height 14
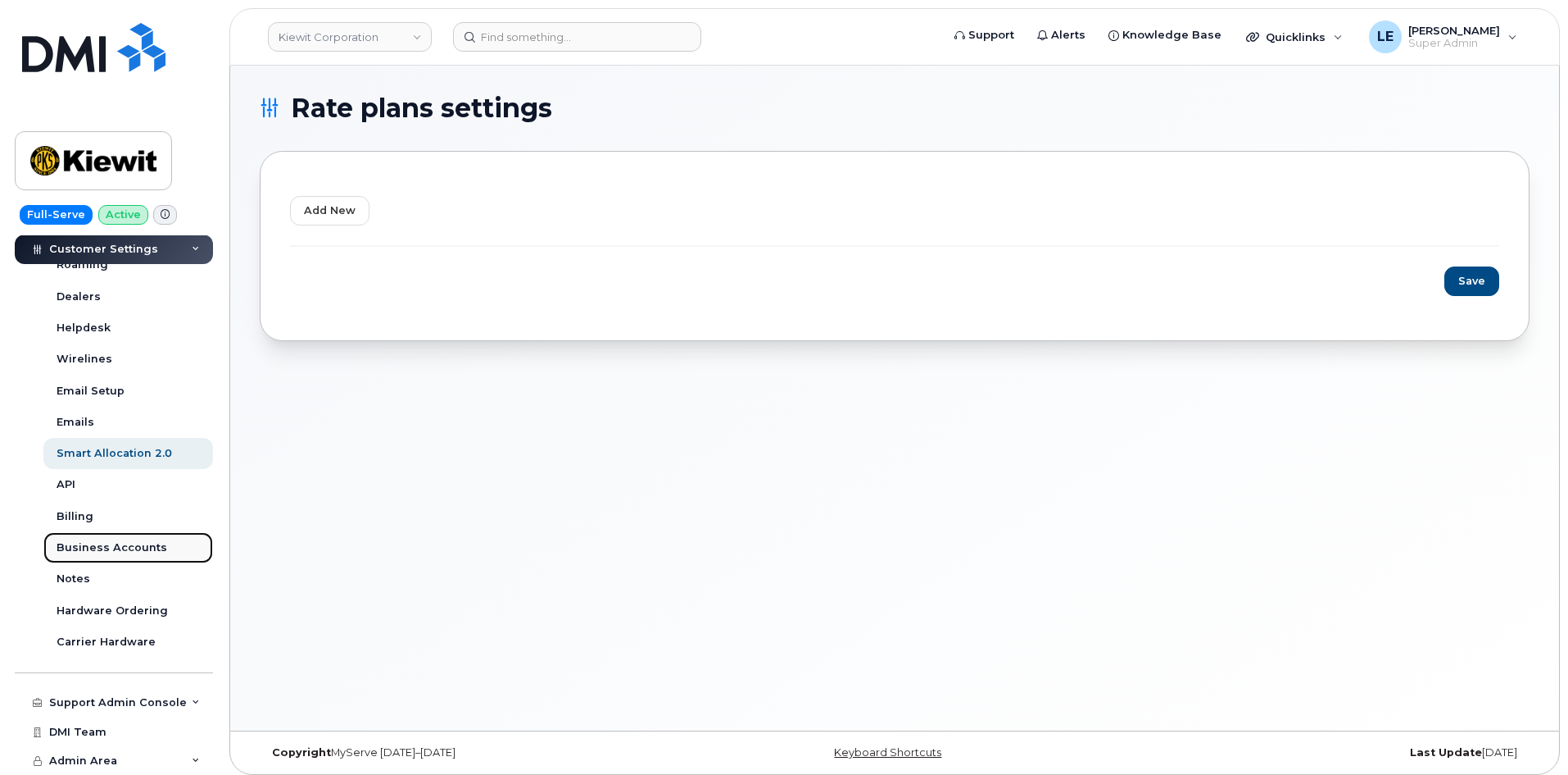
click at [114, 549] on div "Business Accounts" at bounding box center [112, 548] width 111 height 14
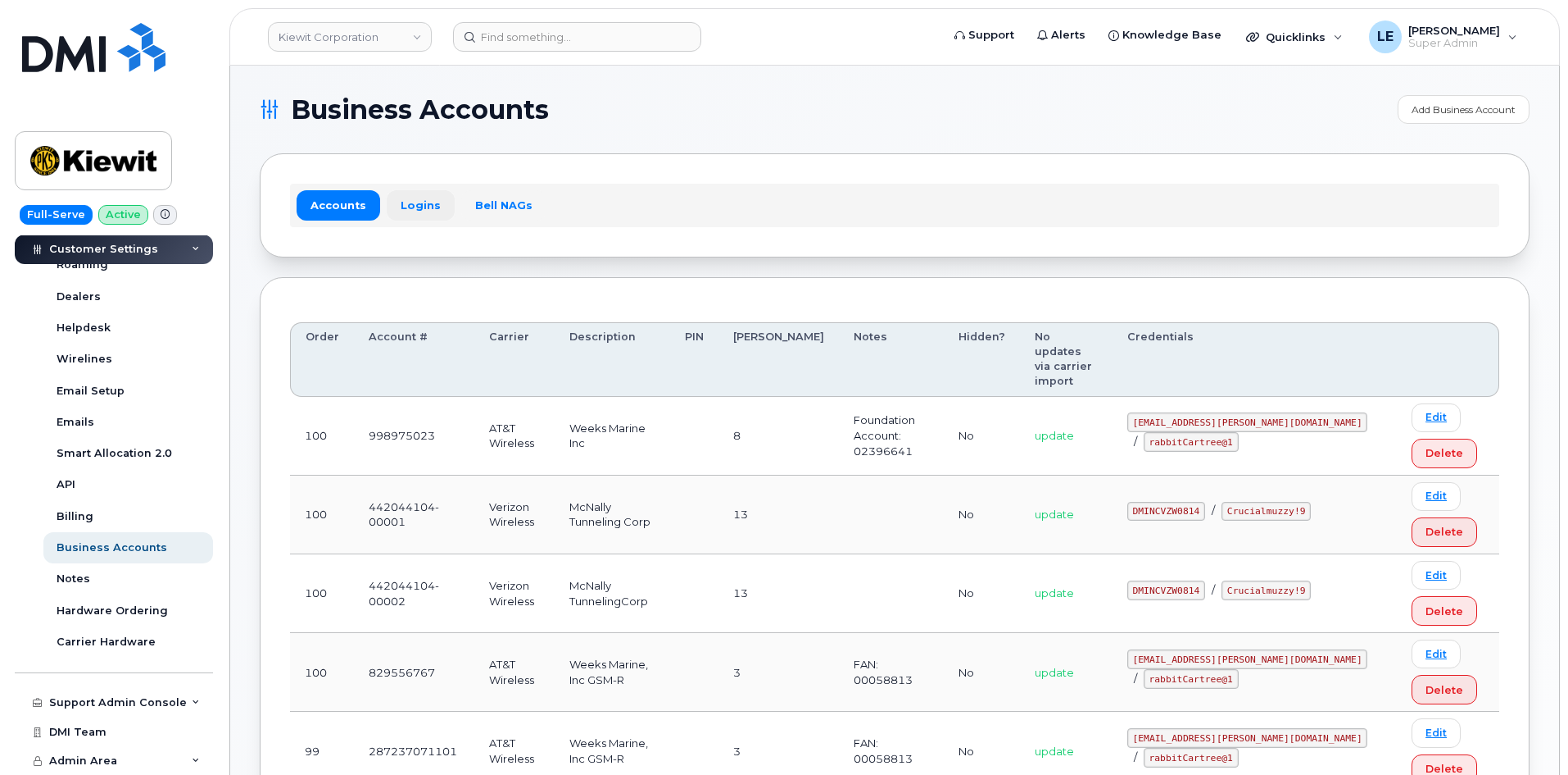
click at [399, 198] on link "Logins" at bounding box center [420, 205] width 68 height 30
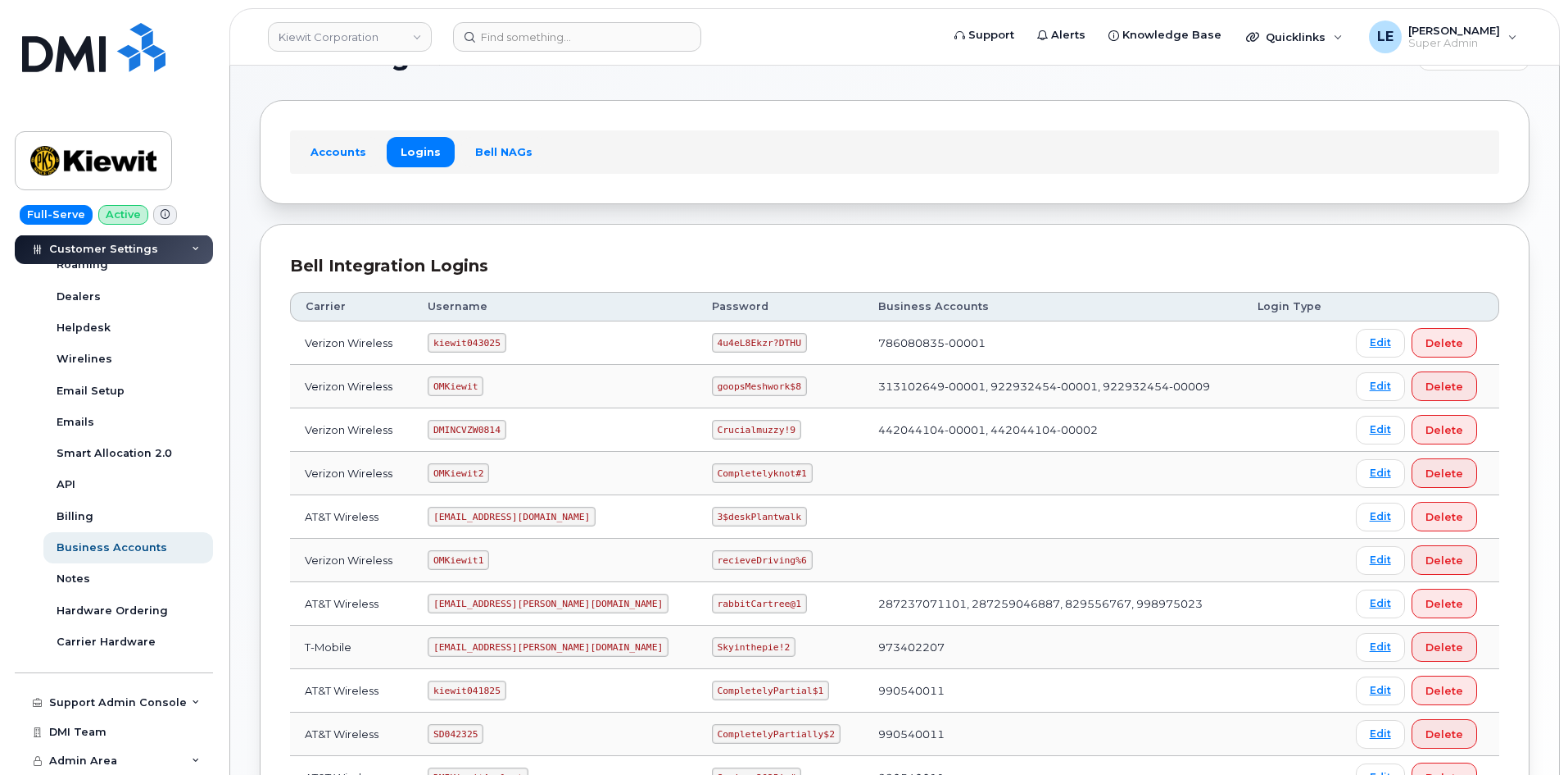
scroll to position [82, 0]
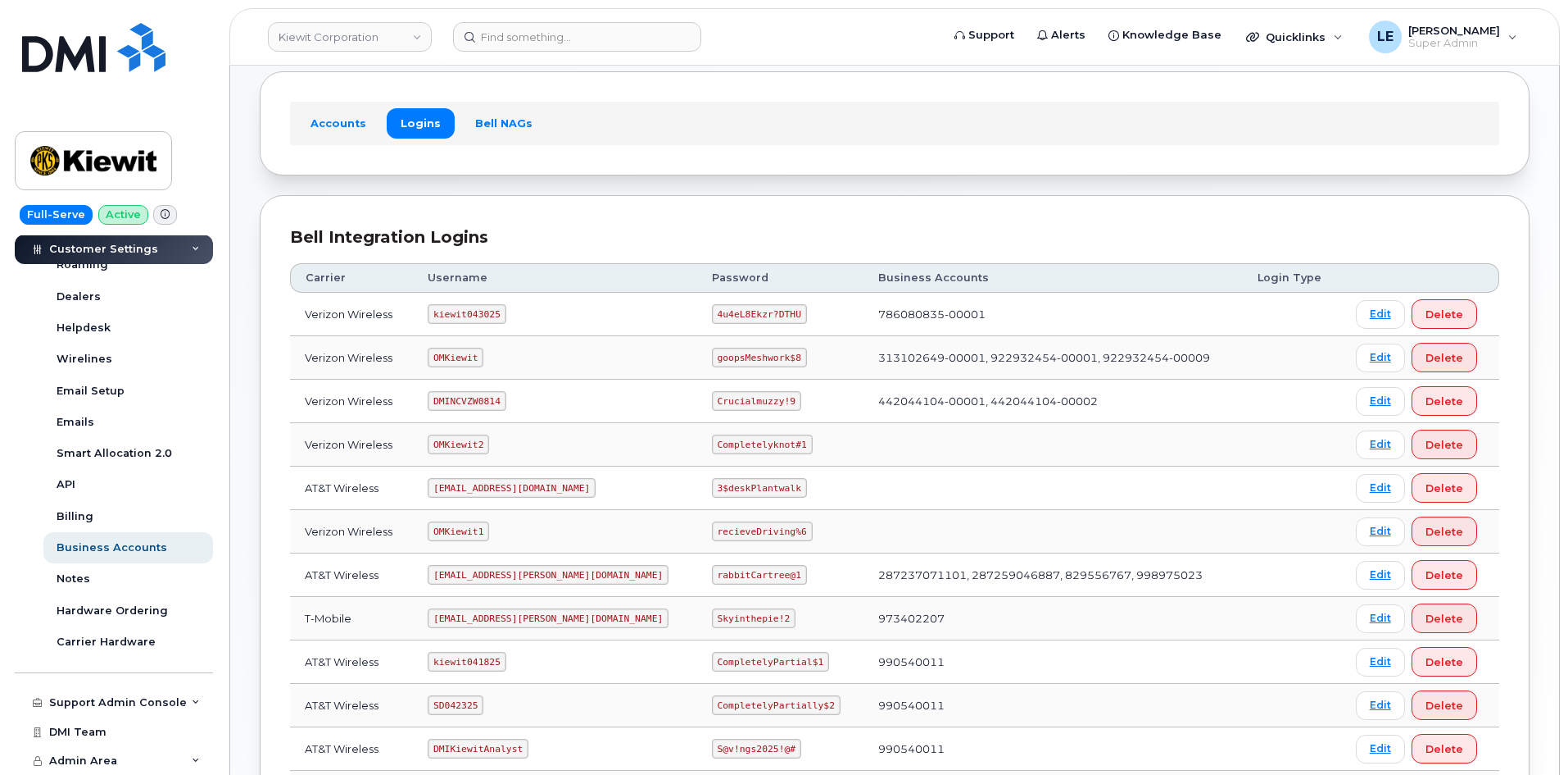
drag, startPoint x: 950, startPoint y: 318, endPoint x: 887, endPoint y: 316, distance: 63.0
click at [944, 317] on td "786080835-00001" at bounding box center [1053, 314] width 380 height 43
click at [876, 315] on td "786080835-00001" at bounding box center [1053, 314] width 380 height 43
drag, startPoint x: 874, startPoint y: 312, endPoint x: 903, endPoint y: 318, distance: 29.6
click at [903, 318] on td "786080835-00001" at bounding box center [1053, 314] width 380 height 43
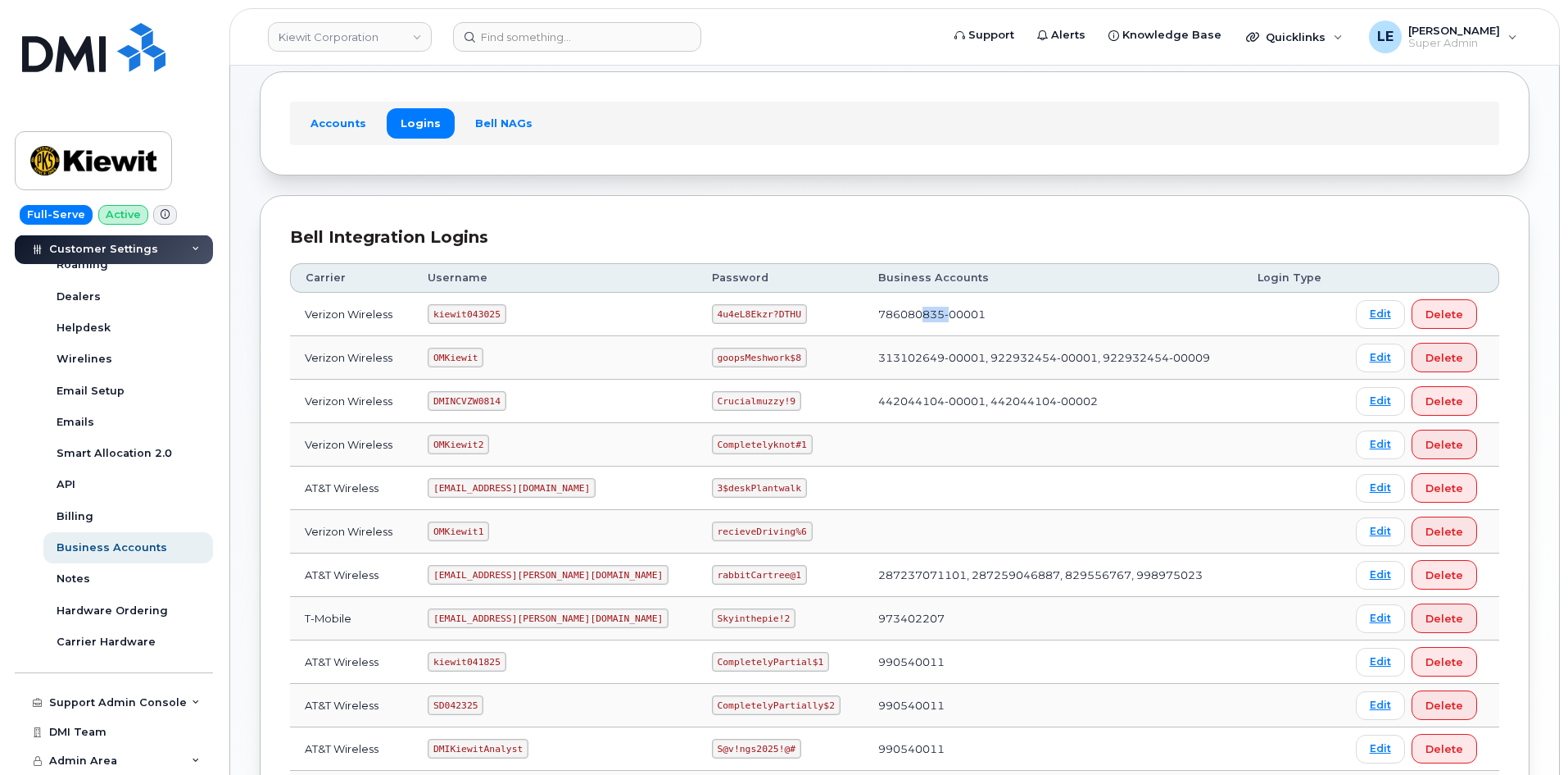
click at [903, 318] on td "786080835-00001" at bounding box center [1053, 314] width 380 height 43
click at [463, 310] on code "kiewit043025" at bounding box center [466, 314] width 78 height 20
copy code "kiewit043025"
click at [712, 314] on code "4u4eL8Ekzr?DTHU" at bounding box center [759, 314] width 95 height 20
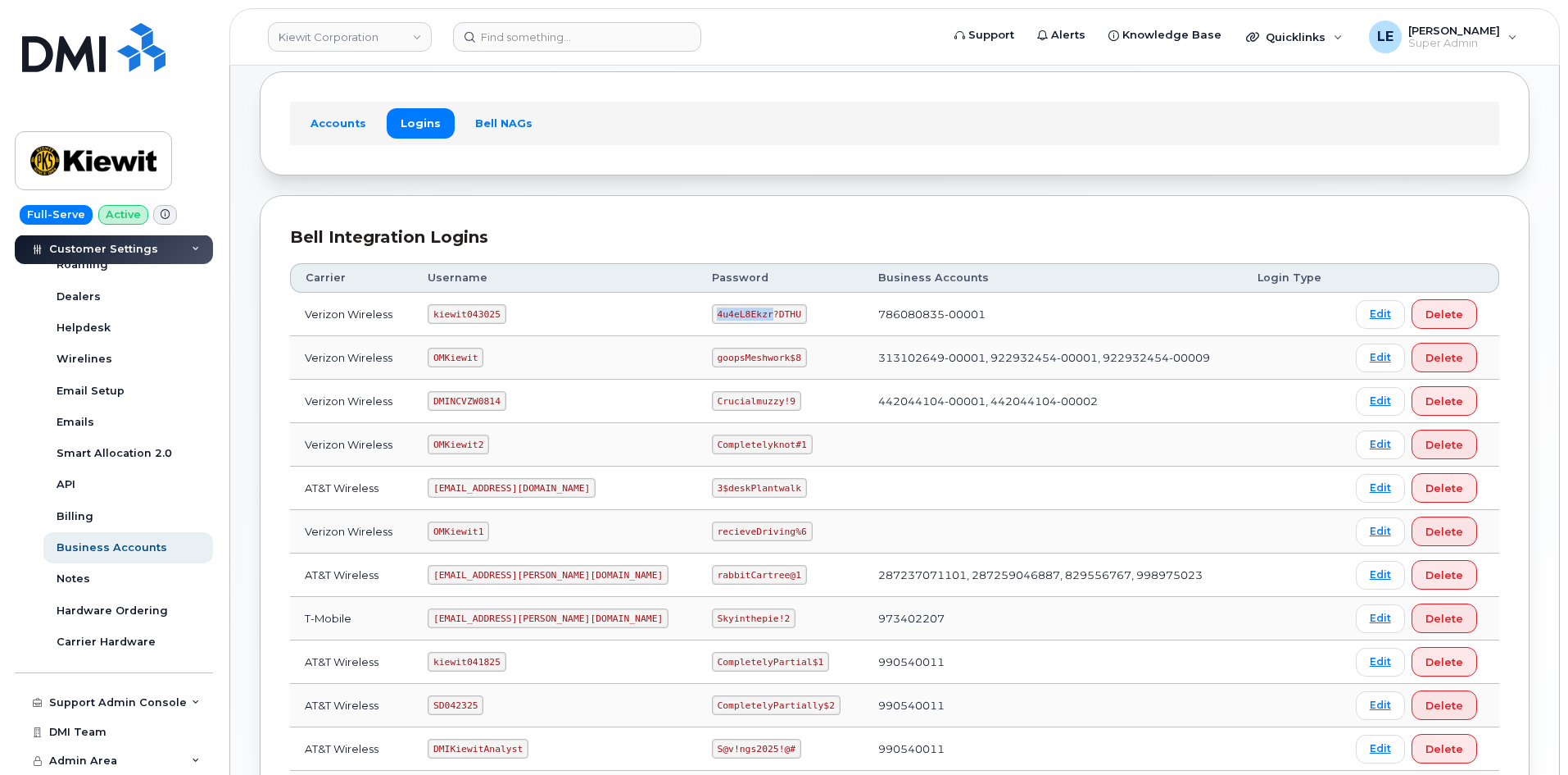
click at [712, 314] on code "4u4eL8Ekzr?DTHU" at bounding box center [759, 314] width 95 height 20
copy code "4u4eL8Ekzr?DTHU"
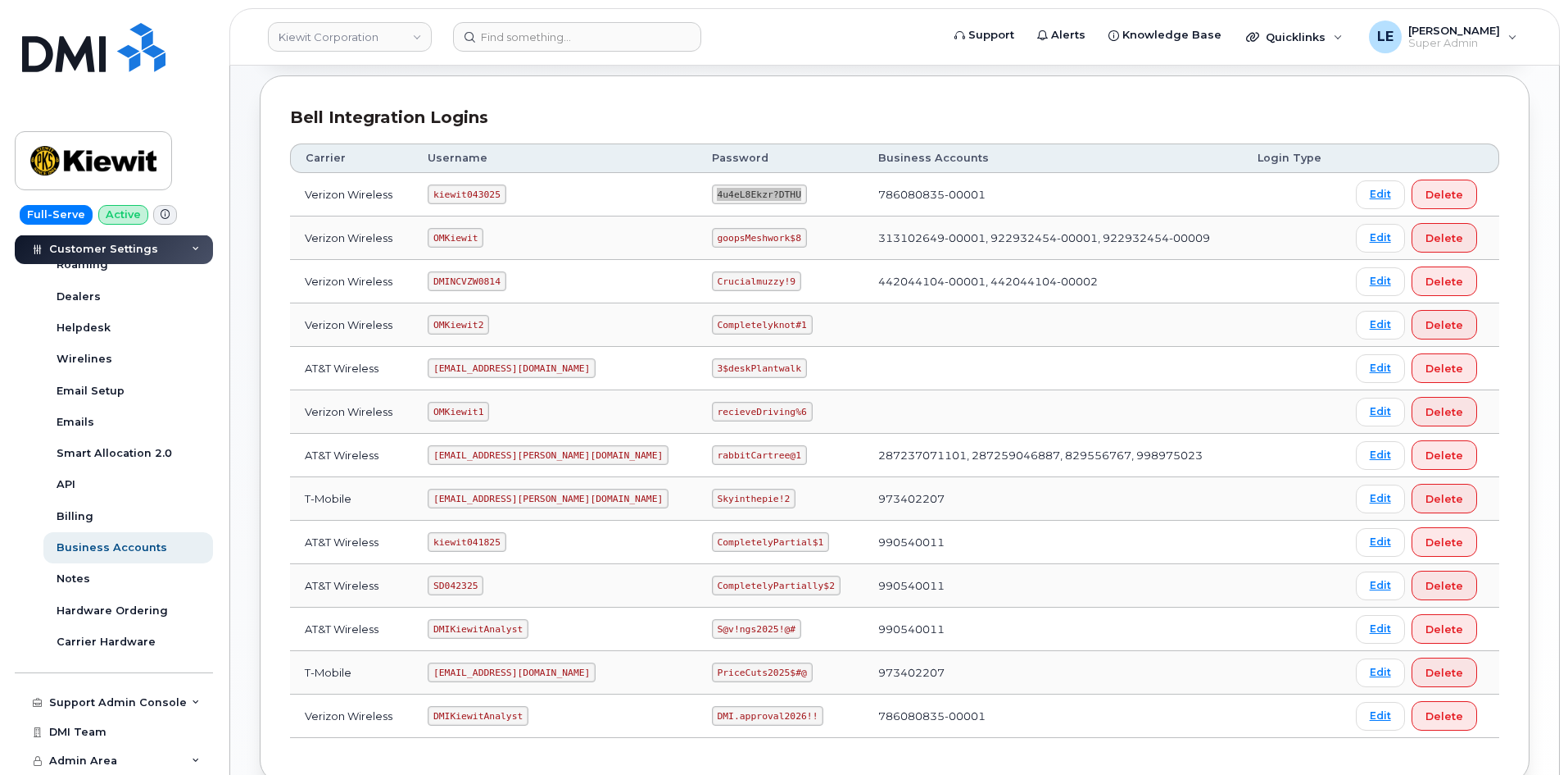
scroll to position [246, 0]
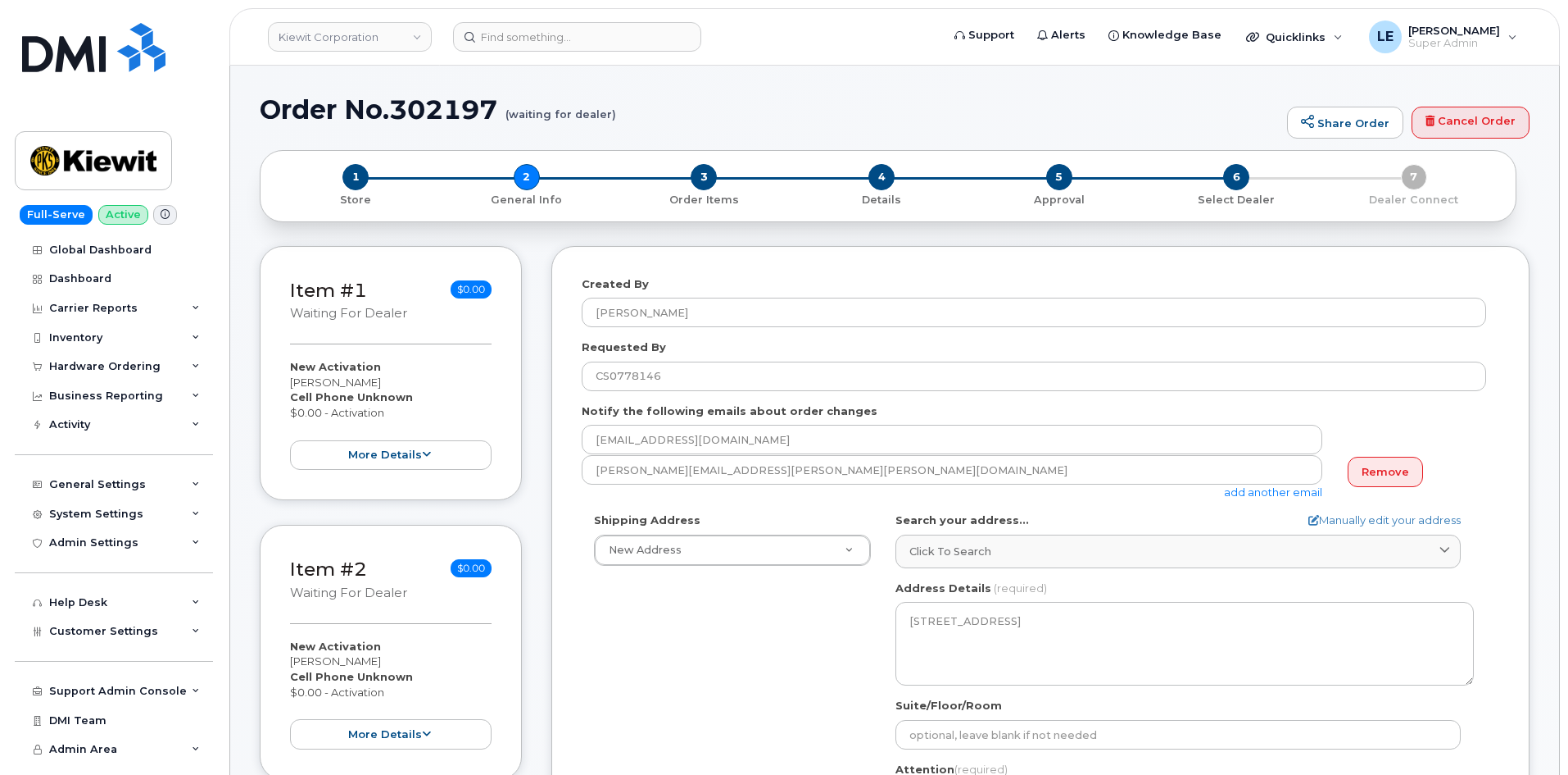
select select
click at [444, 447] on button "more details" at bounding box center [391, 456] width 202 height 31
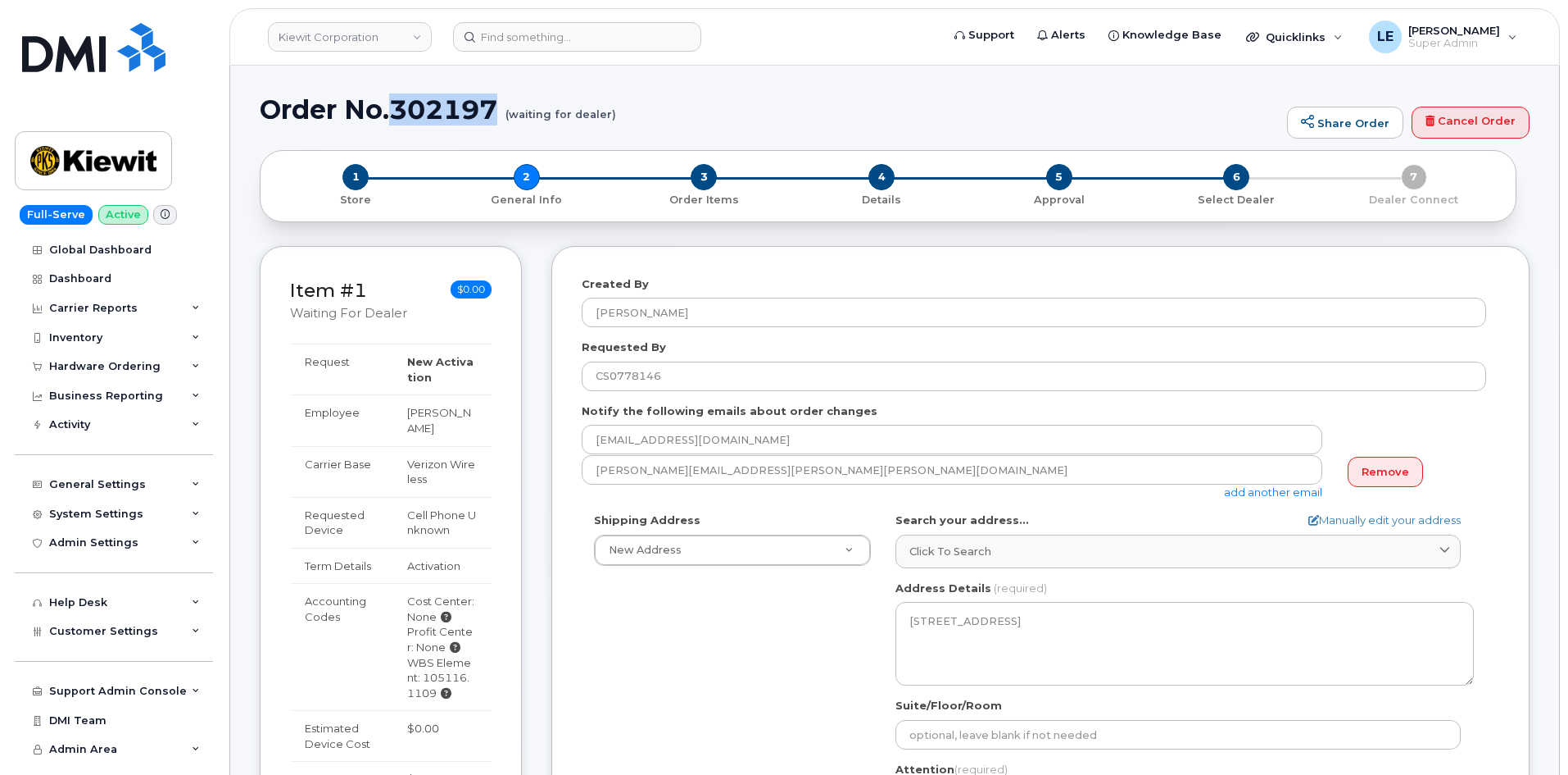
drag, startPoint x: 399, startPoint y: 112, endPoint x: 496, endPoint y: 111, distance: 97.0
click at [496, 111] on h1 "Order No.302197 (waiting for dealer)" at bounding box center [769, 109] width 1020 height 29
copy h1 "302197"
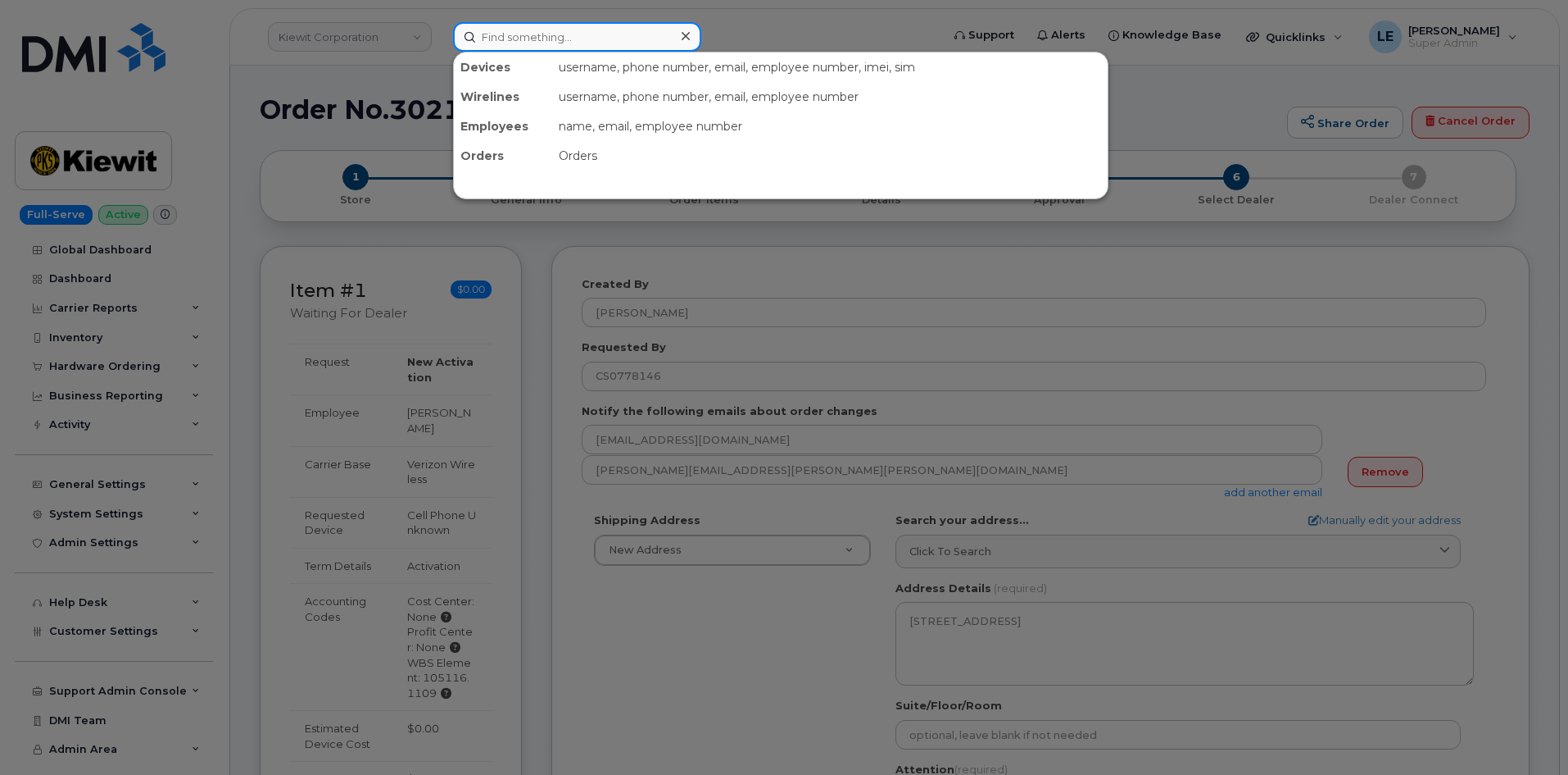
click at [564, 29] on input at bounding box center [577, 37] width 248 height 30
paste input "302197"
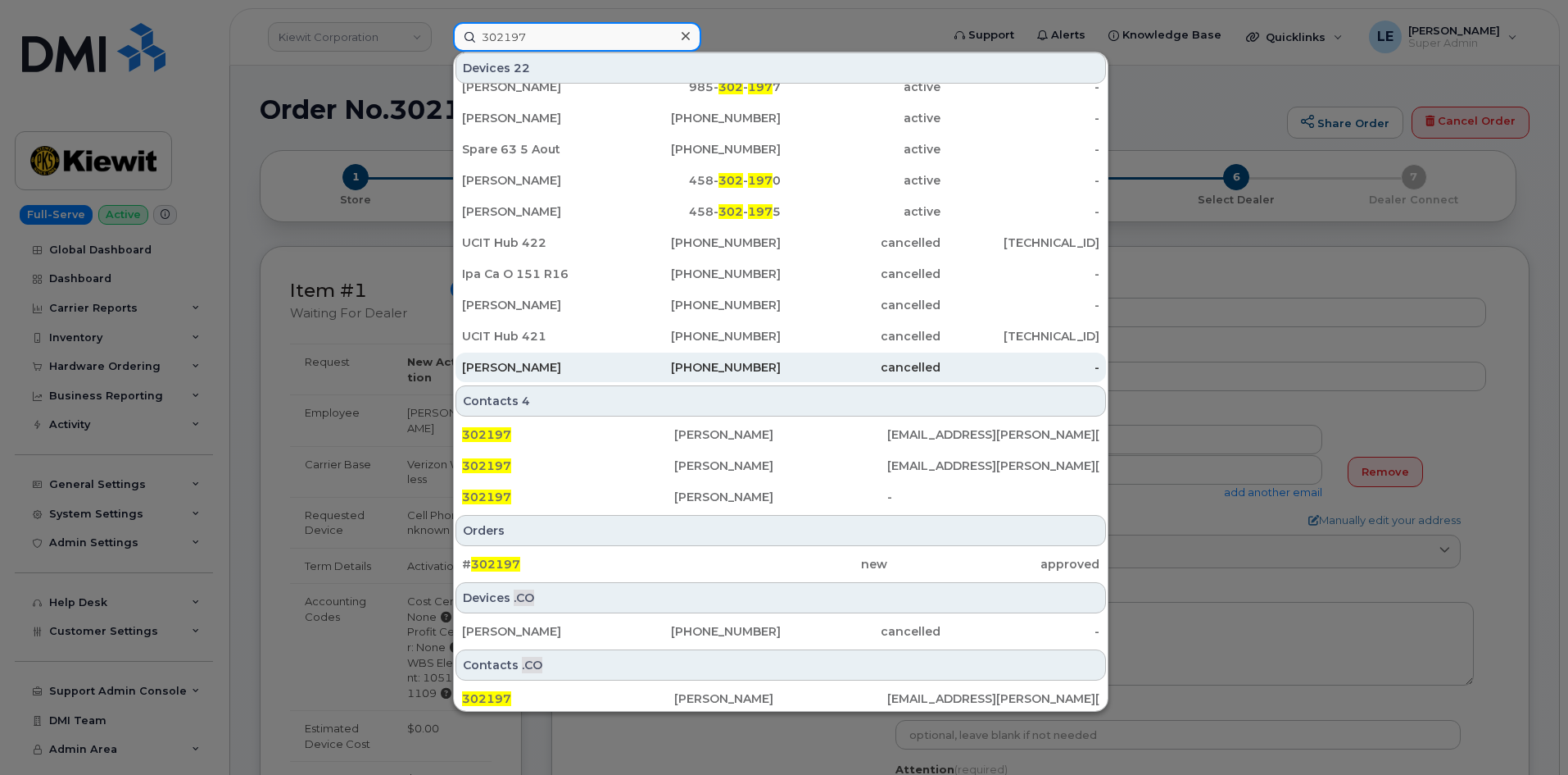
scroll to position [332, 0]
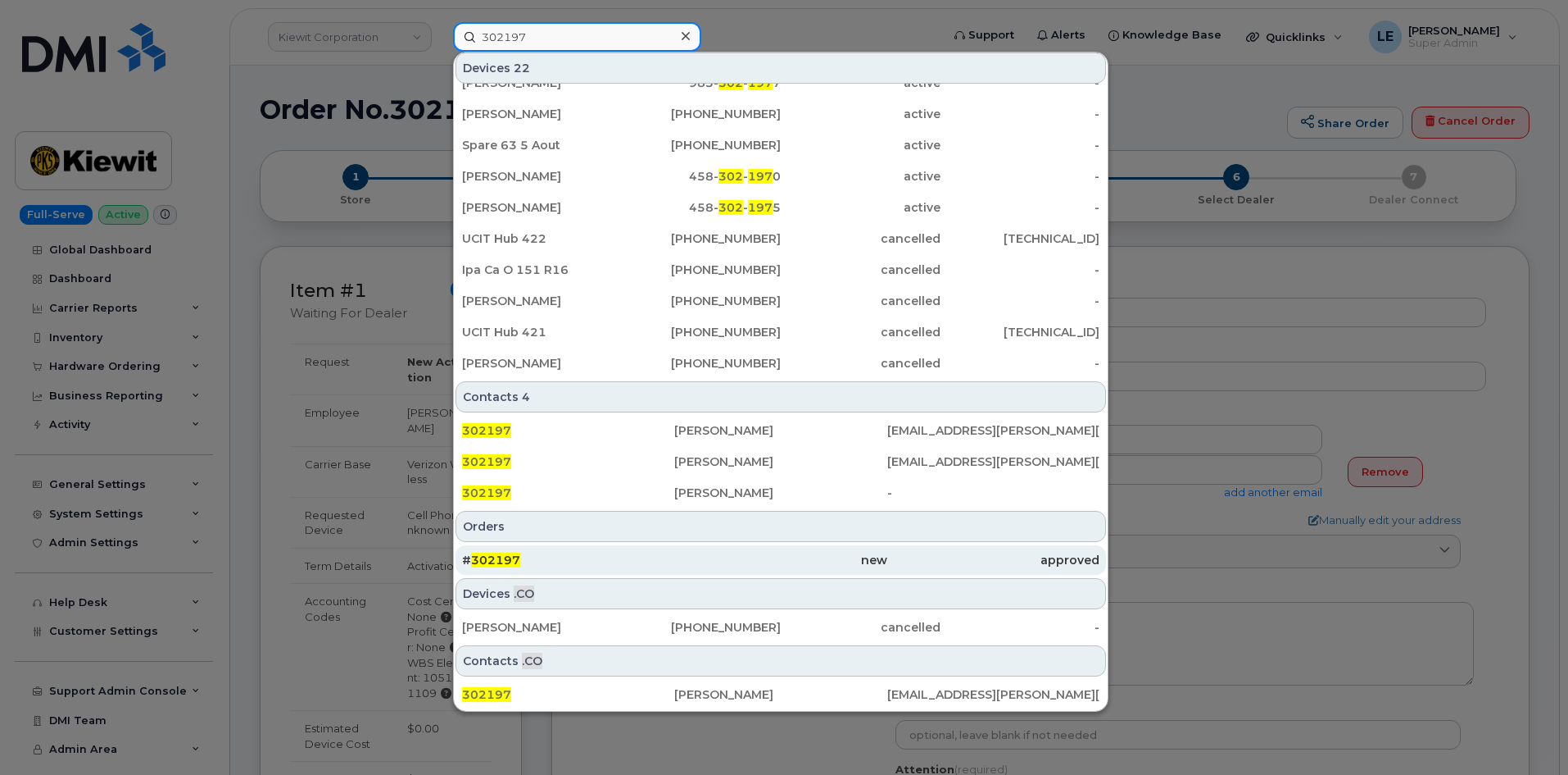
type input "302197"
click at [544, 561] on div "# 302197" at bounding box center [568, 560] width 212 height 16
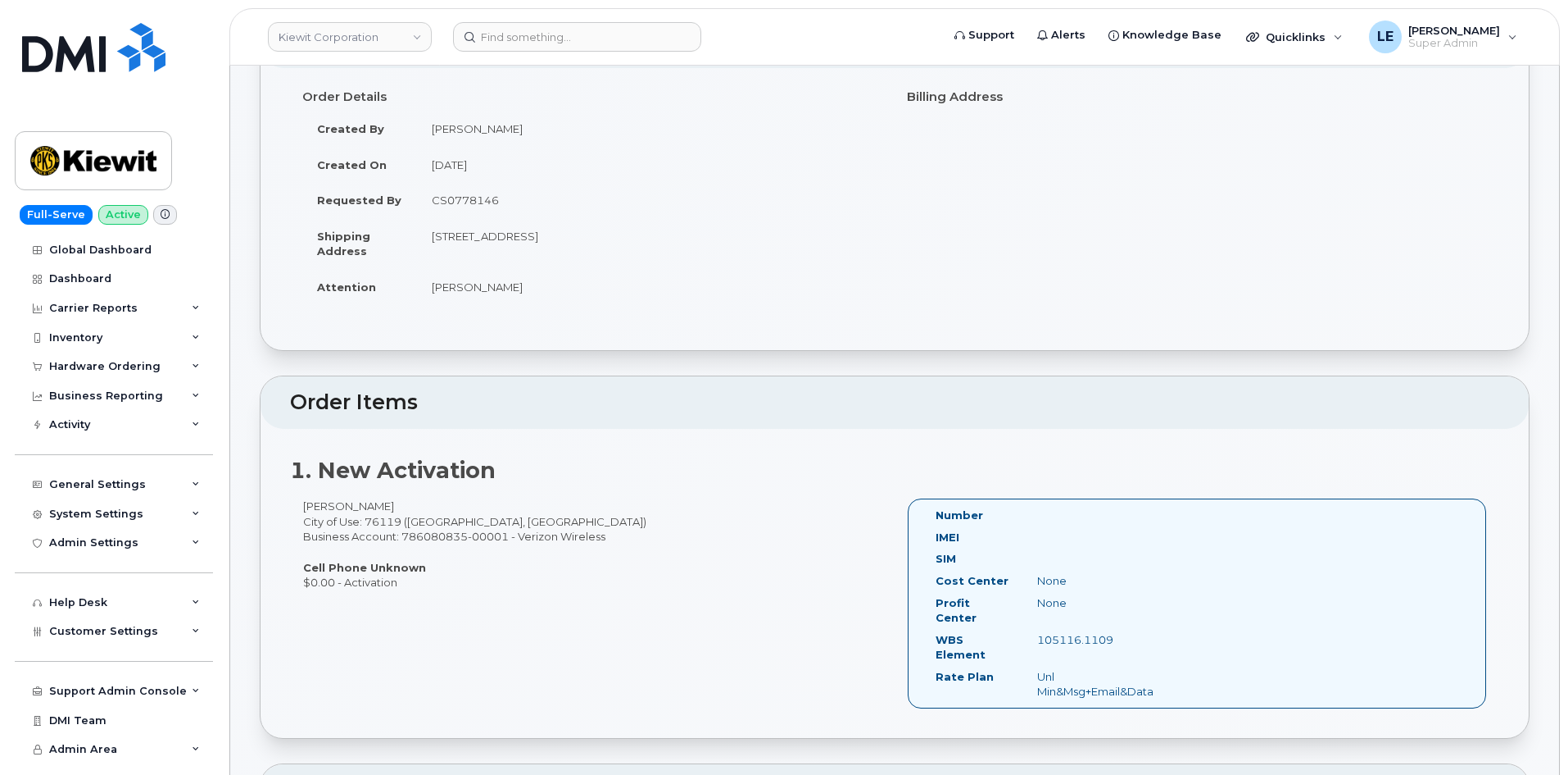
scroll to position [164, 0]
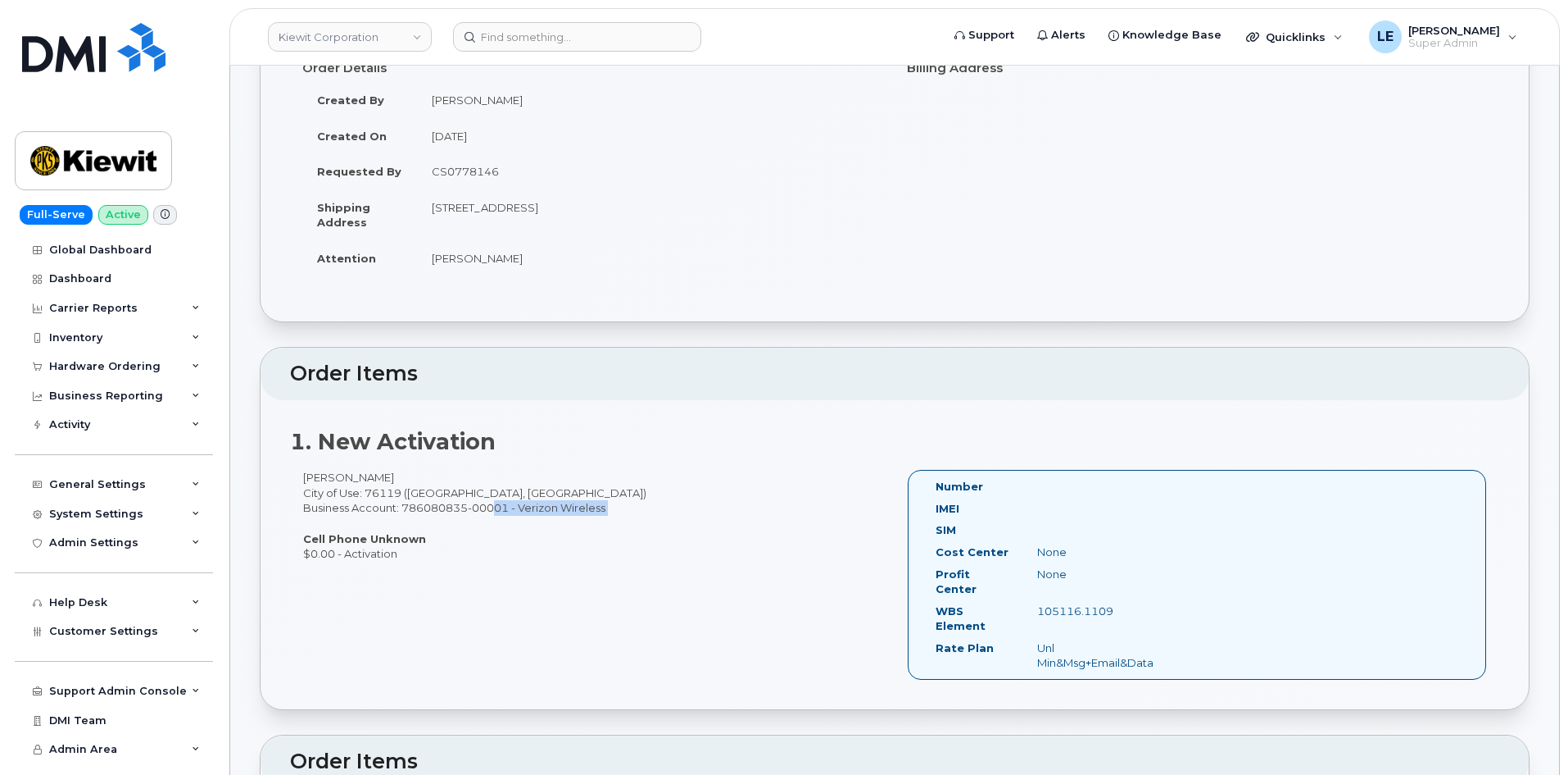
drag, startPoint x: 426, startPoint y: 519, endPoint x: 484, endPoint y: 512, distance: 58.4
click at [484, 512] on div "[PERSON_NAME] City of Use: 76119 ([GEOGRAPHIC_DATA], [GEOGRAPHIC_DATA]) Busines…" at bounding box center [592, 515] width 605 height 91
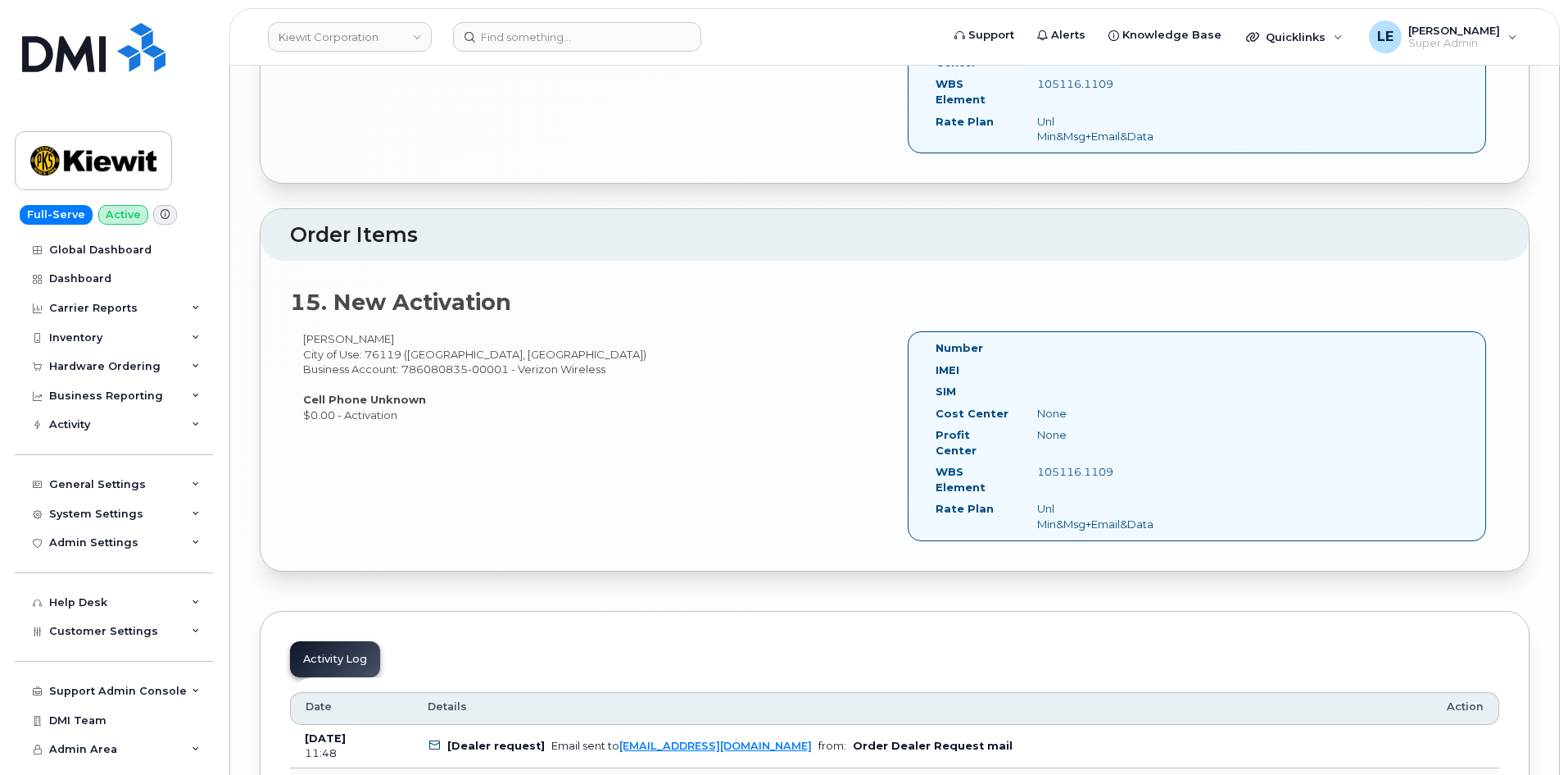
scroll to position [5658, 0]
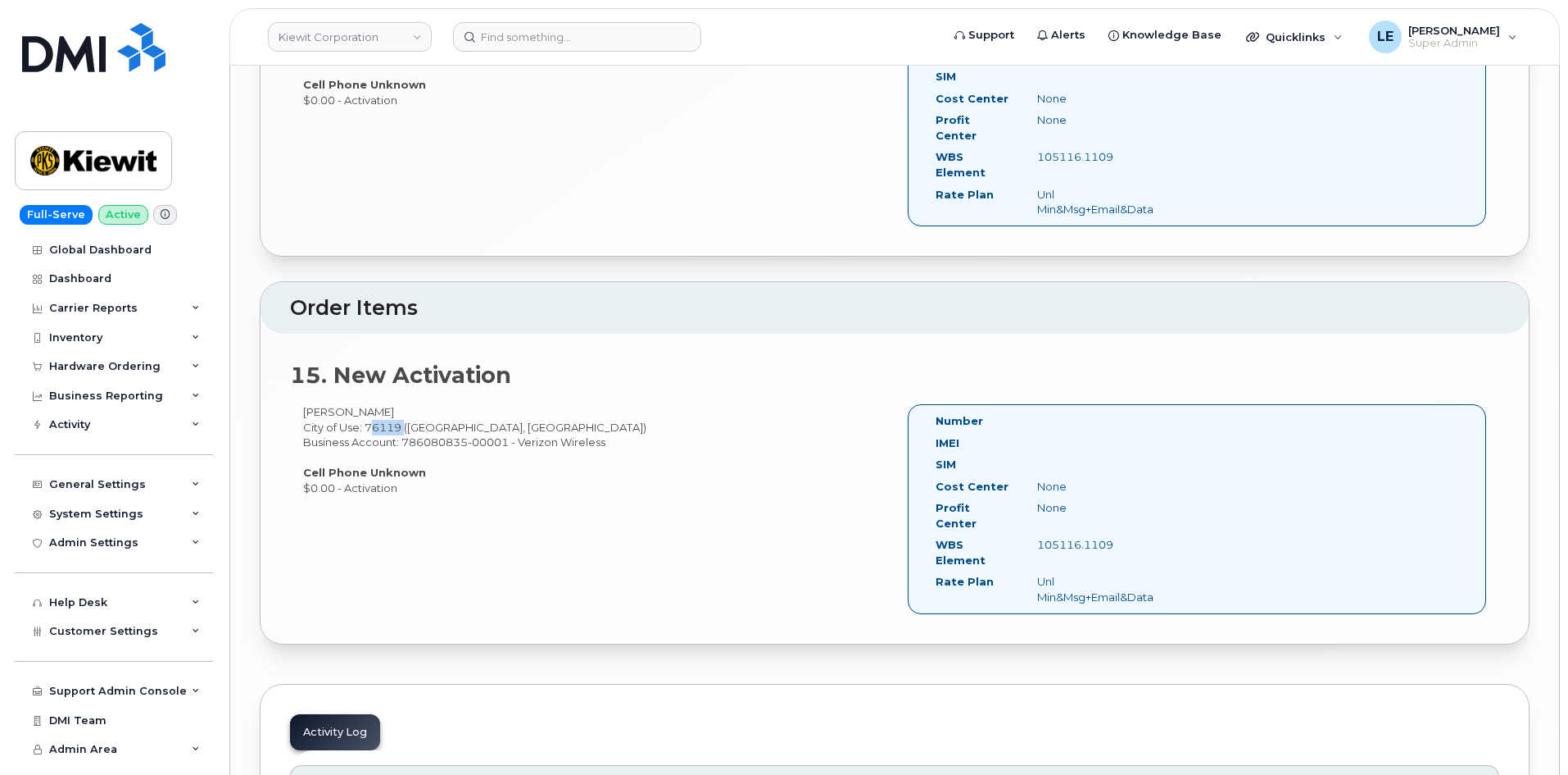
drag, startPoint x: 365, startPoint y: 217, endPoint x: 401, endPoint y: 215, distance: 36.1
click at [401, 404] on div "[PERSON_NAME] City of Use: 76119 ([GEOGRAPHIC_DATA], [GEOGRAPHIC_DATA]) Busines…" at bounding box center [592, 449] width 605 height 91
copy div "76119"
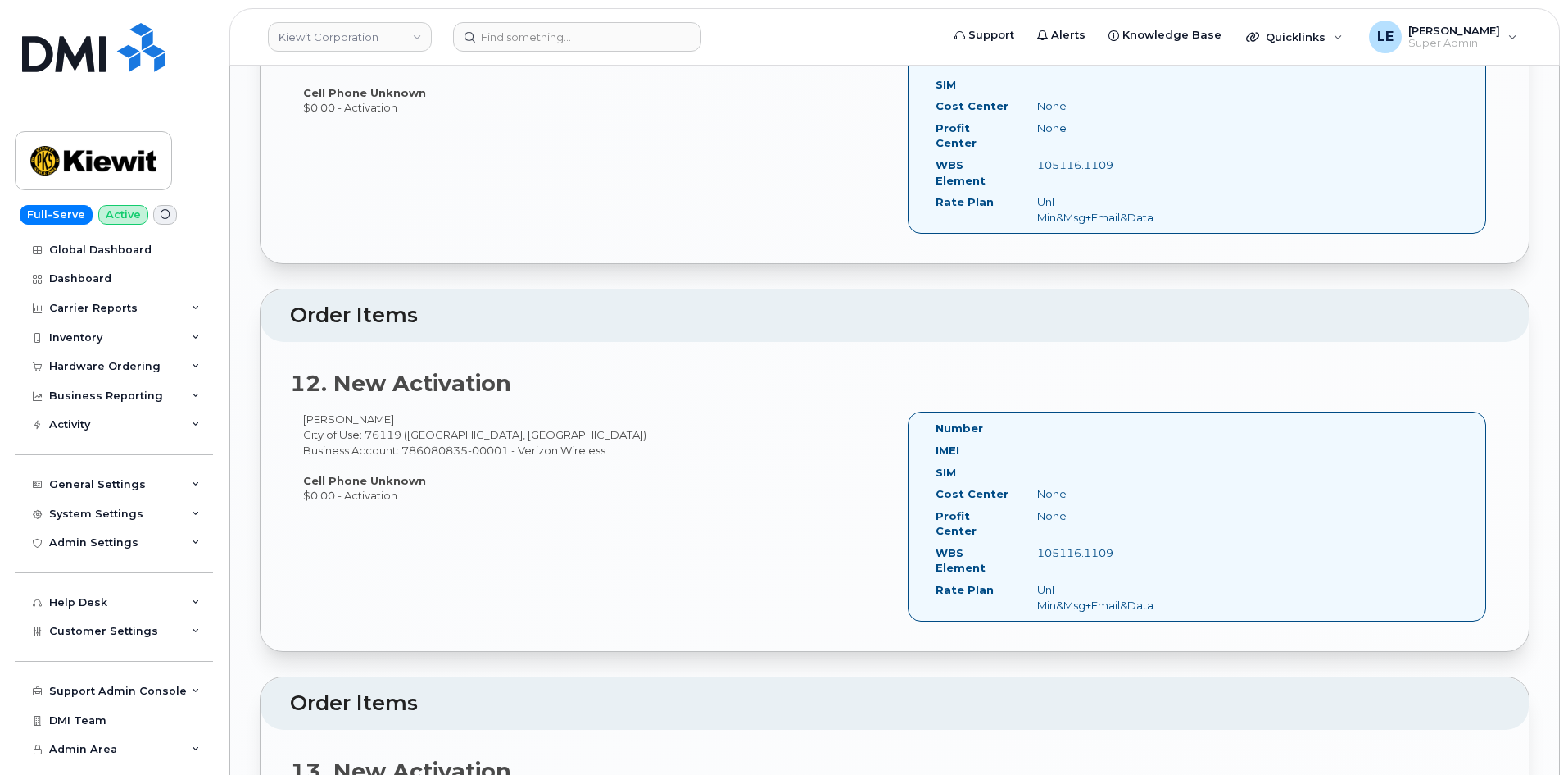
scroll to position [4346, 0]
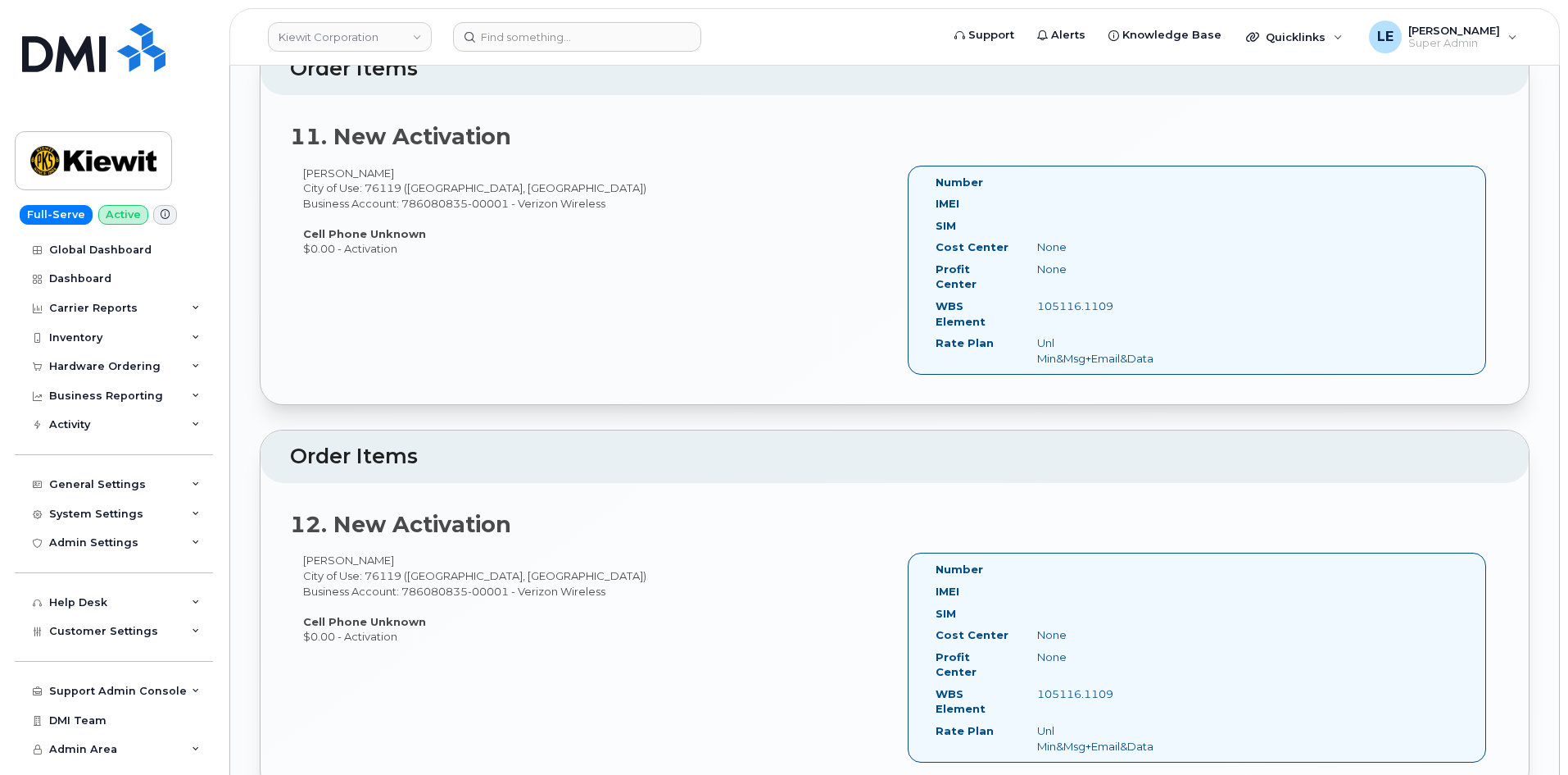
drag, startPoint x: 416, startPoint y: 392, endPoint x: 301, endPoint y: 390, distance: 115.0
click at [301, 553] on div "[PERSON_NAME] City of Use: 76119 ([GEOGRAPHIC_DATA], [GEOGRAPHIC_DATA]) Busines…" at bounding box center [592, 598] width 605 height 91
copy div "[PERSON_NAME]"
drag, startPoint x: 406, startPoint y: 425, endPoint x: 510, endPoint y: 425, distance: 104.0
click at [510, 553] on div "[PERSON_NAME] City of Use: 76119 ([GEOGRAPHIC_DATA], [GEOGRAPHIC_DATA]) Busines…" at bounding box center [592, 598] width 605 height 91
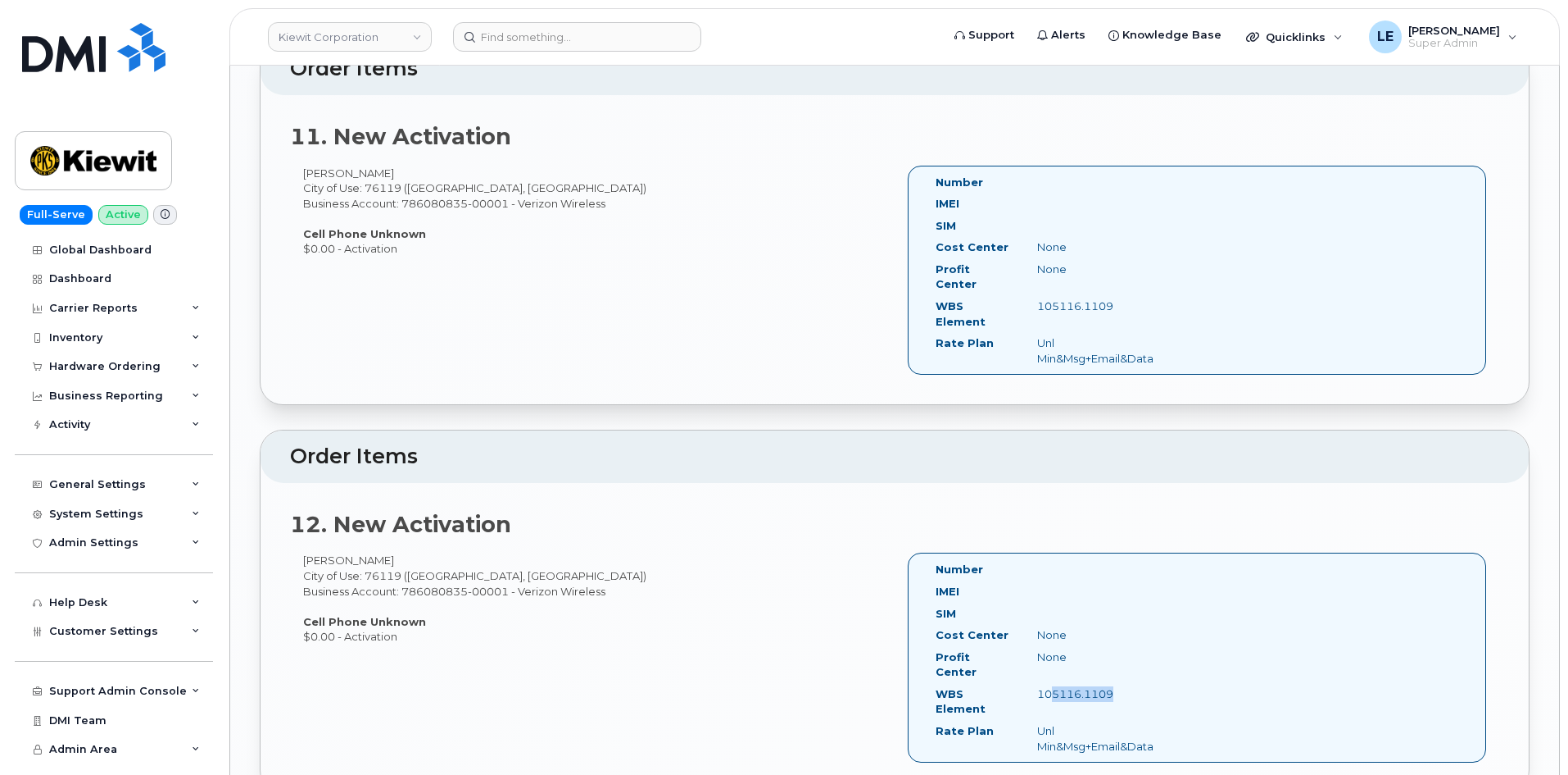
drag, startPoint x: 1043, startPoint y: 510, endPoint x: 1108, endPoint y: 510, distance: 65.0
click at [1108, 687] on div "105116.1109" at bounding box center [1096, 694] width 142 height 15
drag, startPoint x: 1119, startPoint y: 513, endPoint x: 1032, endPoint y: 515, distance: 87.0
click at [1032, 687] on div "105116.1109" at bounding box center [1096, 694] width 142 height 15
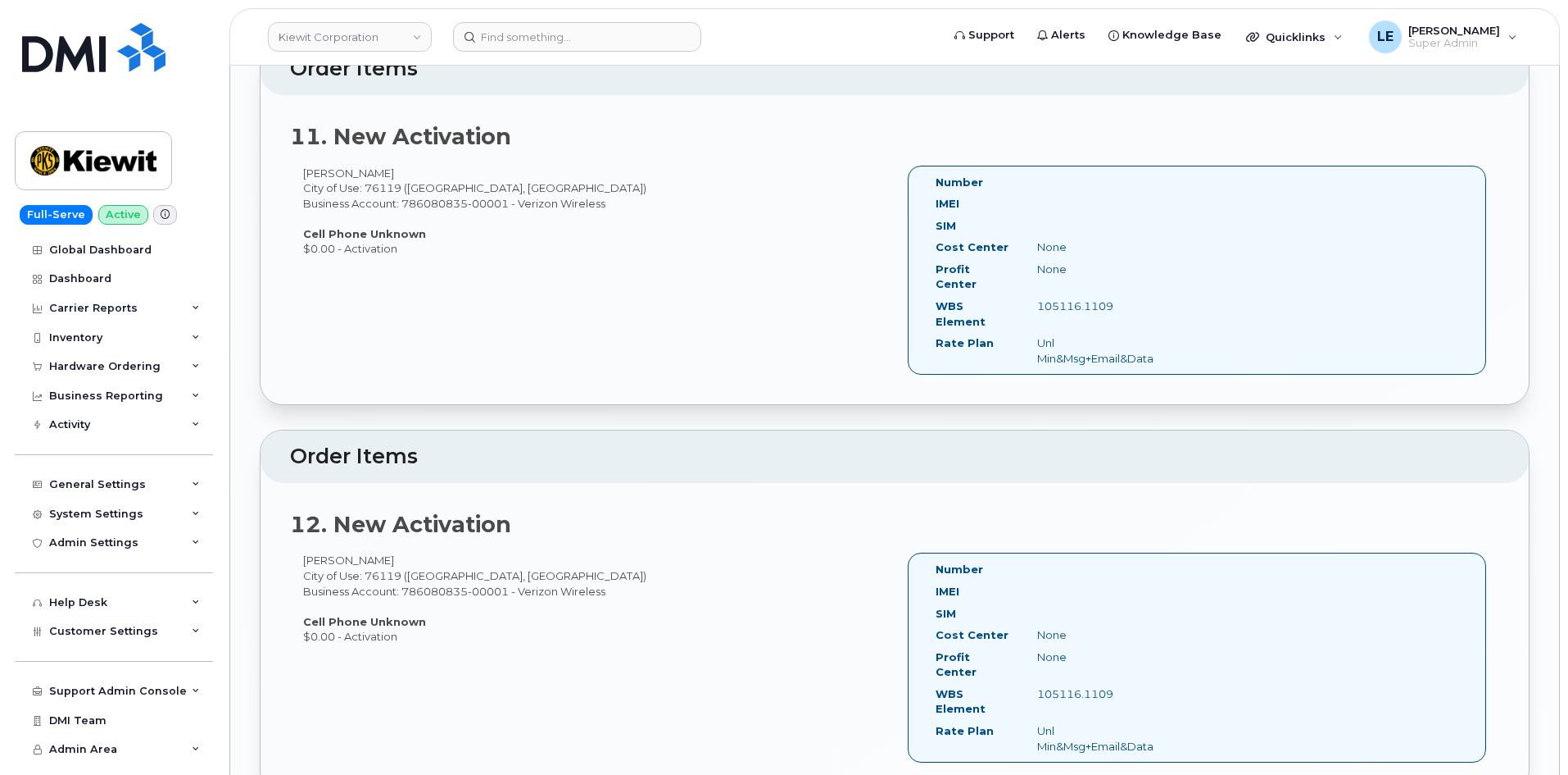
copy div "105116.1109"
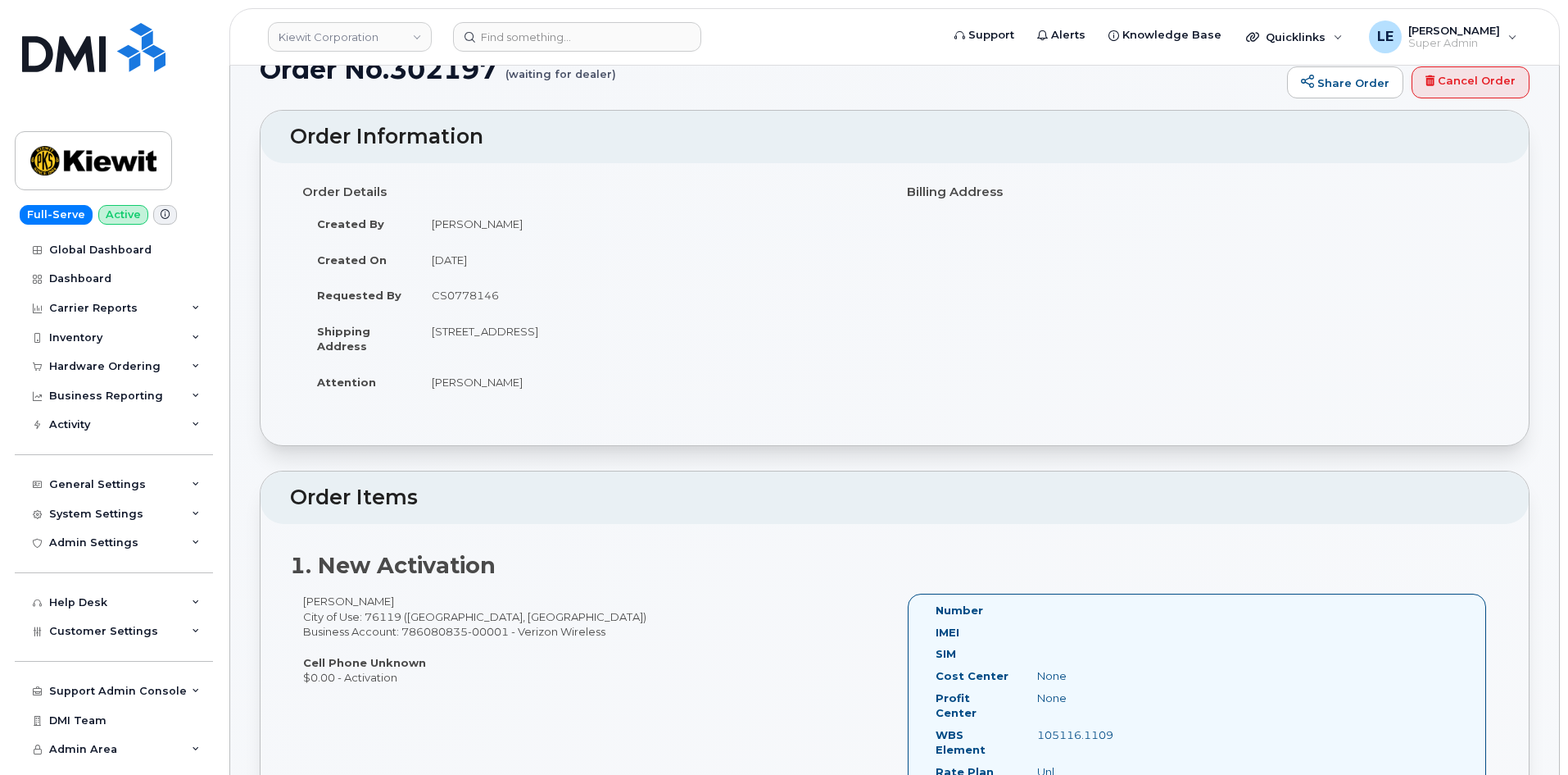
scroll to position [0, 0]
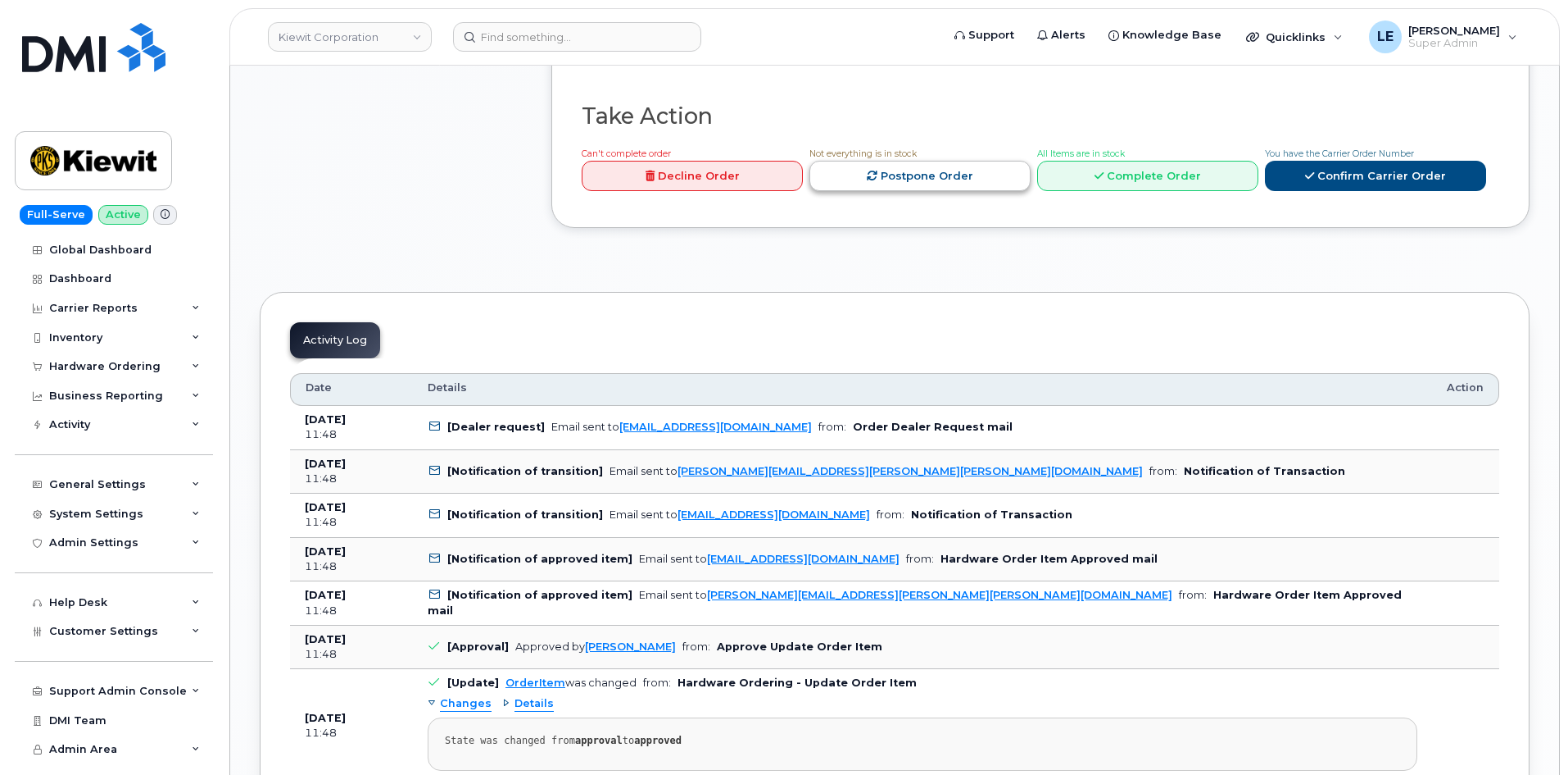
scroll to position [1640, 0]
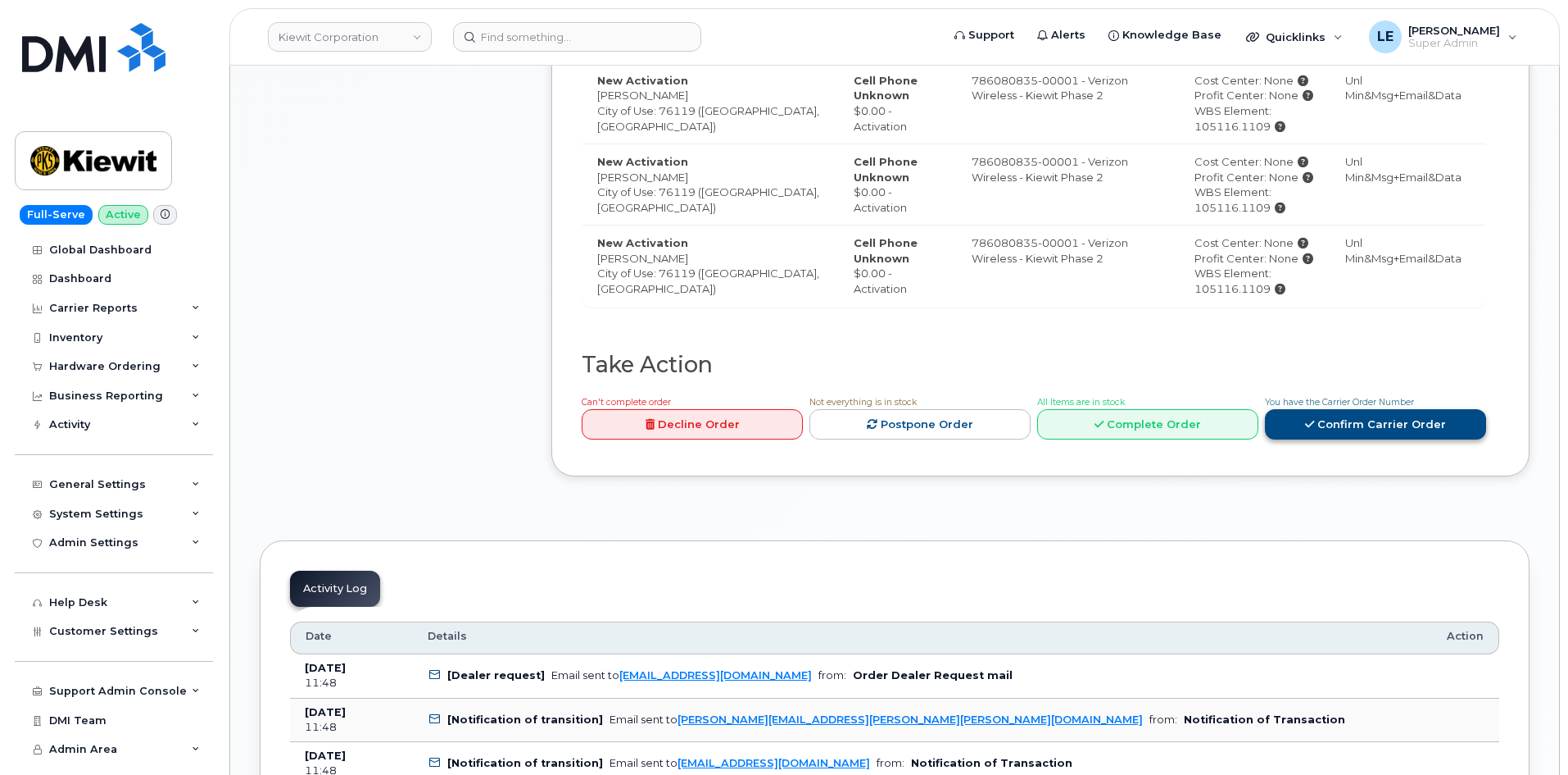
click at [1355, 410] on link "Confirm Carrier Order" at bounding box center [1375, 425] width 221 height 31
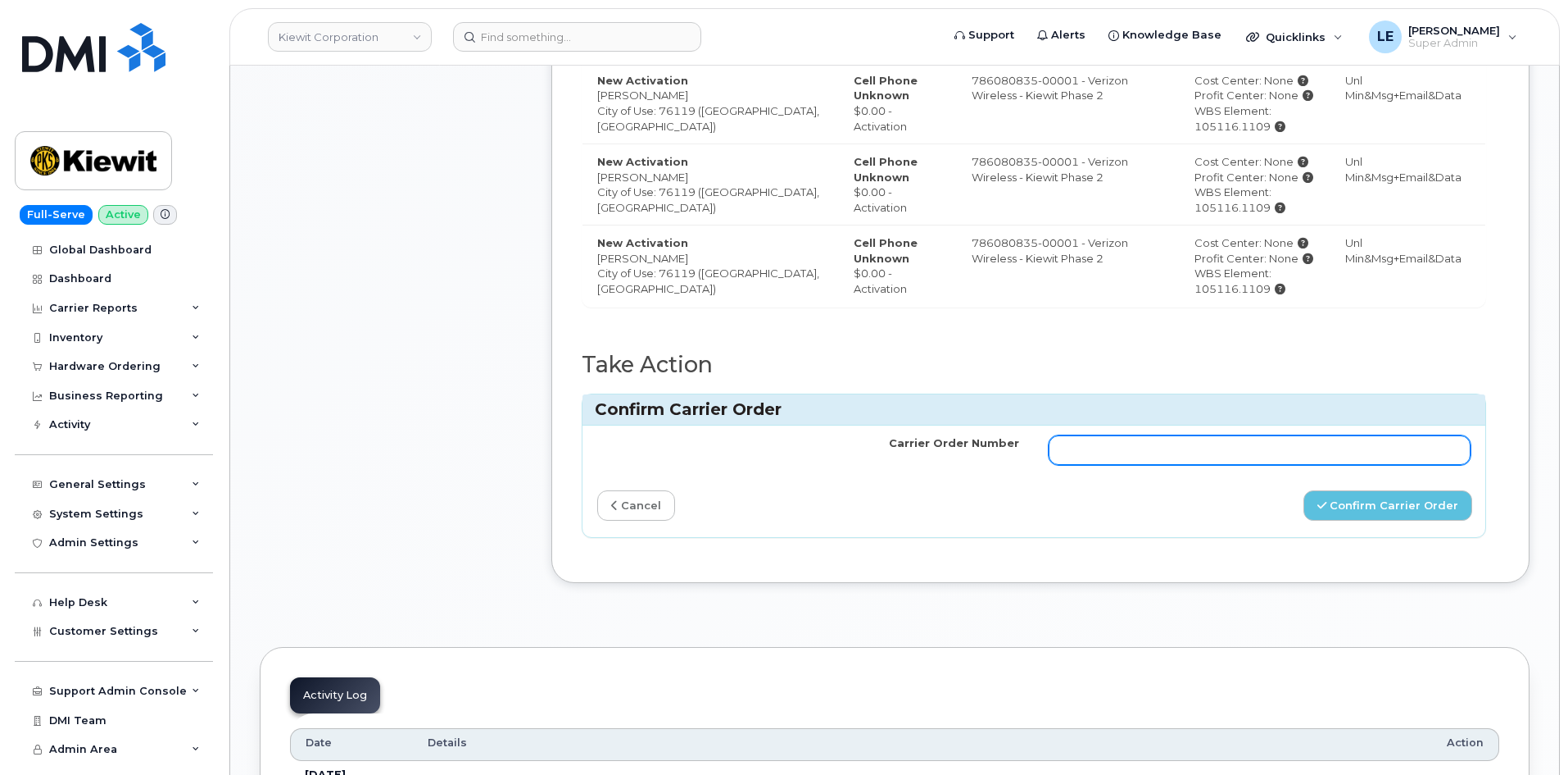
click at [1092, 437] on input "Carrier Order Number" at bounding box center [1260, 450] width 422 height 30
paste input "MB1000505076658"
type input "MB1000505076658"
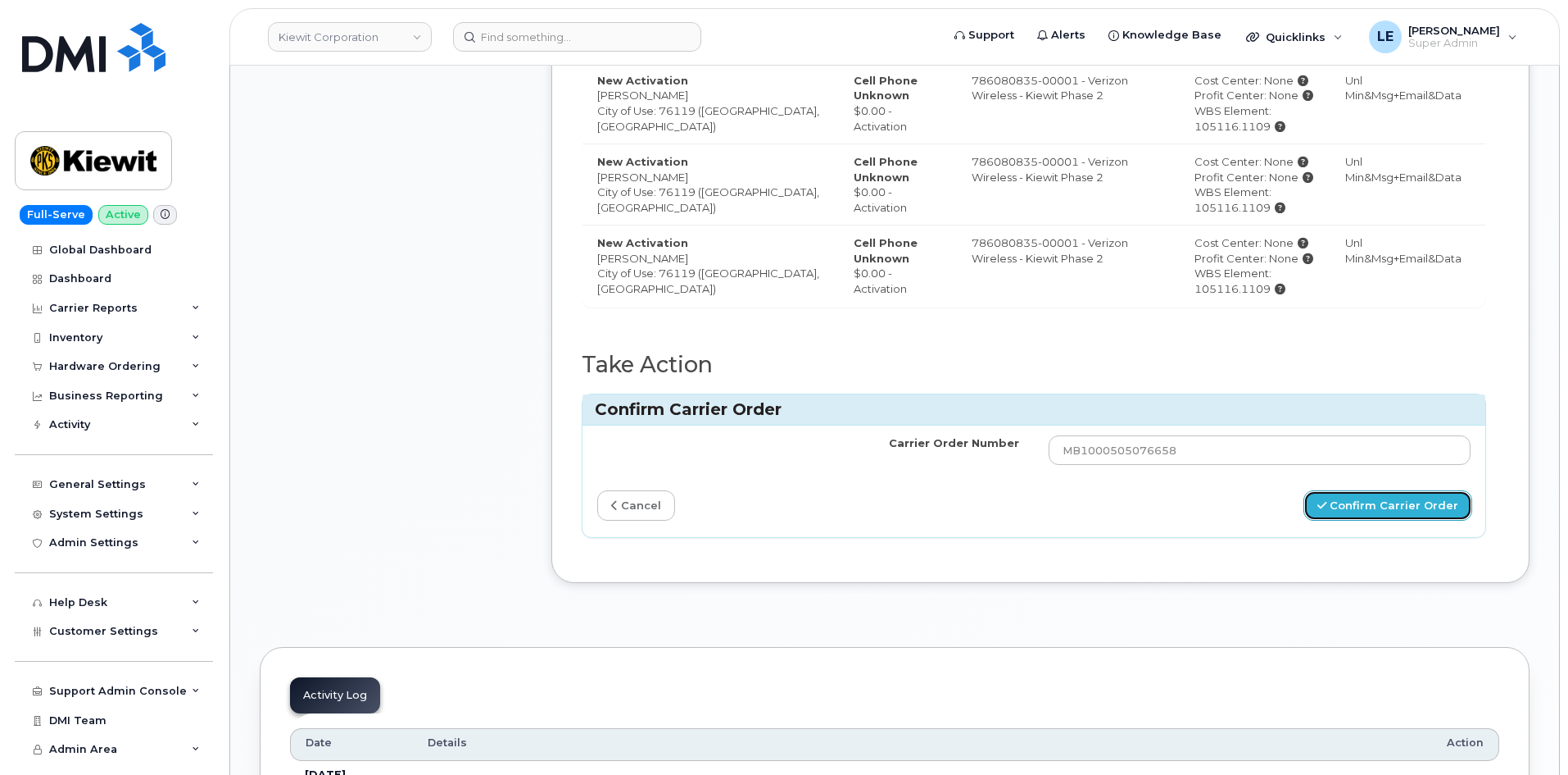
click at [1374, 493] on button "Confirm Carrier Order" at bounding box center [1388, 505] width 169 height 31
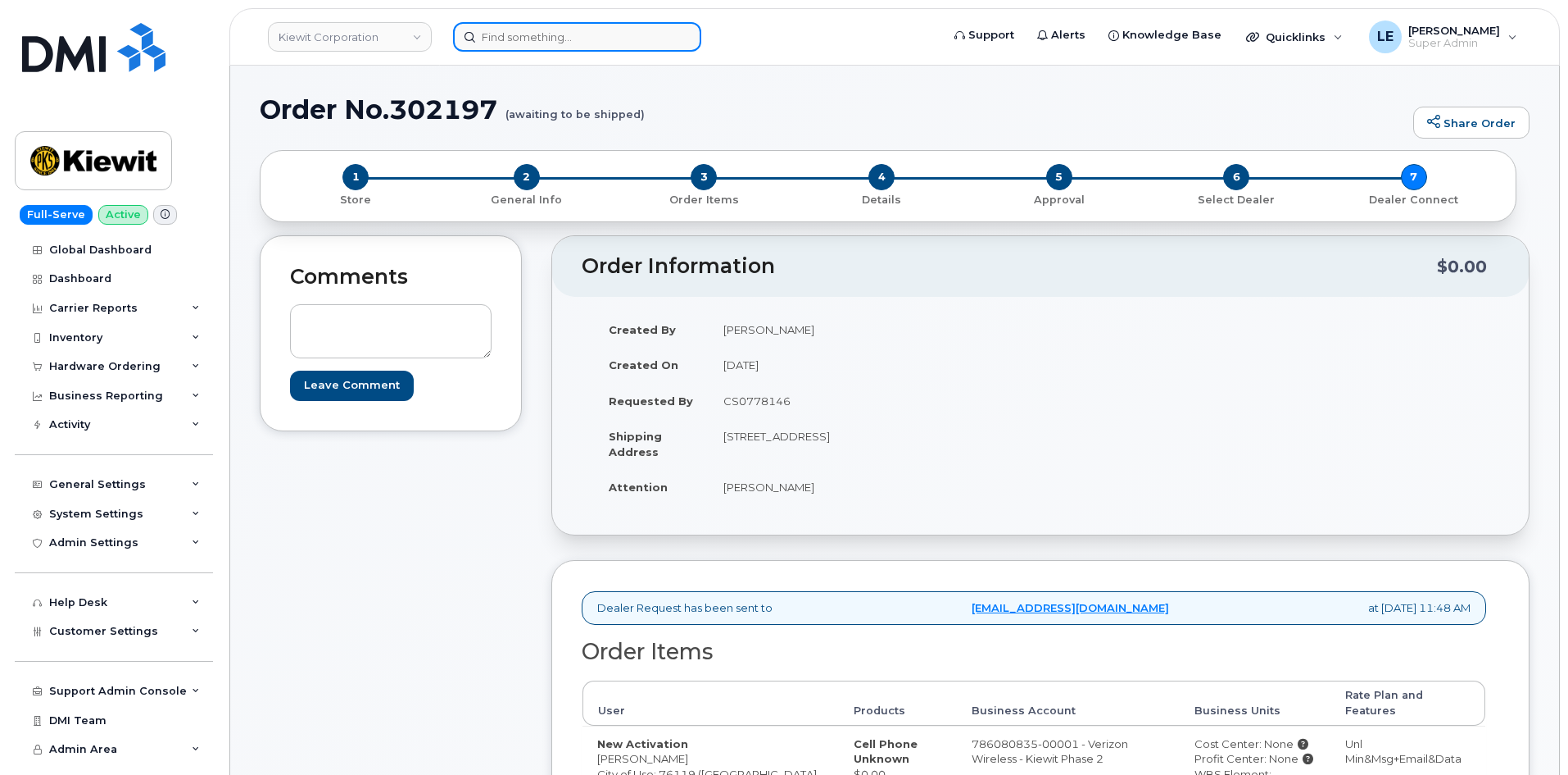
click at [515, 25] on input at bounding box center [577, 37] width 248 height 30
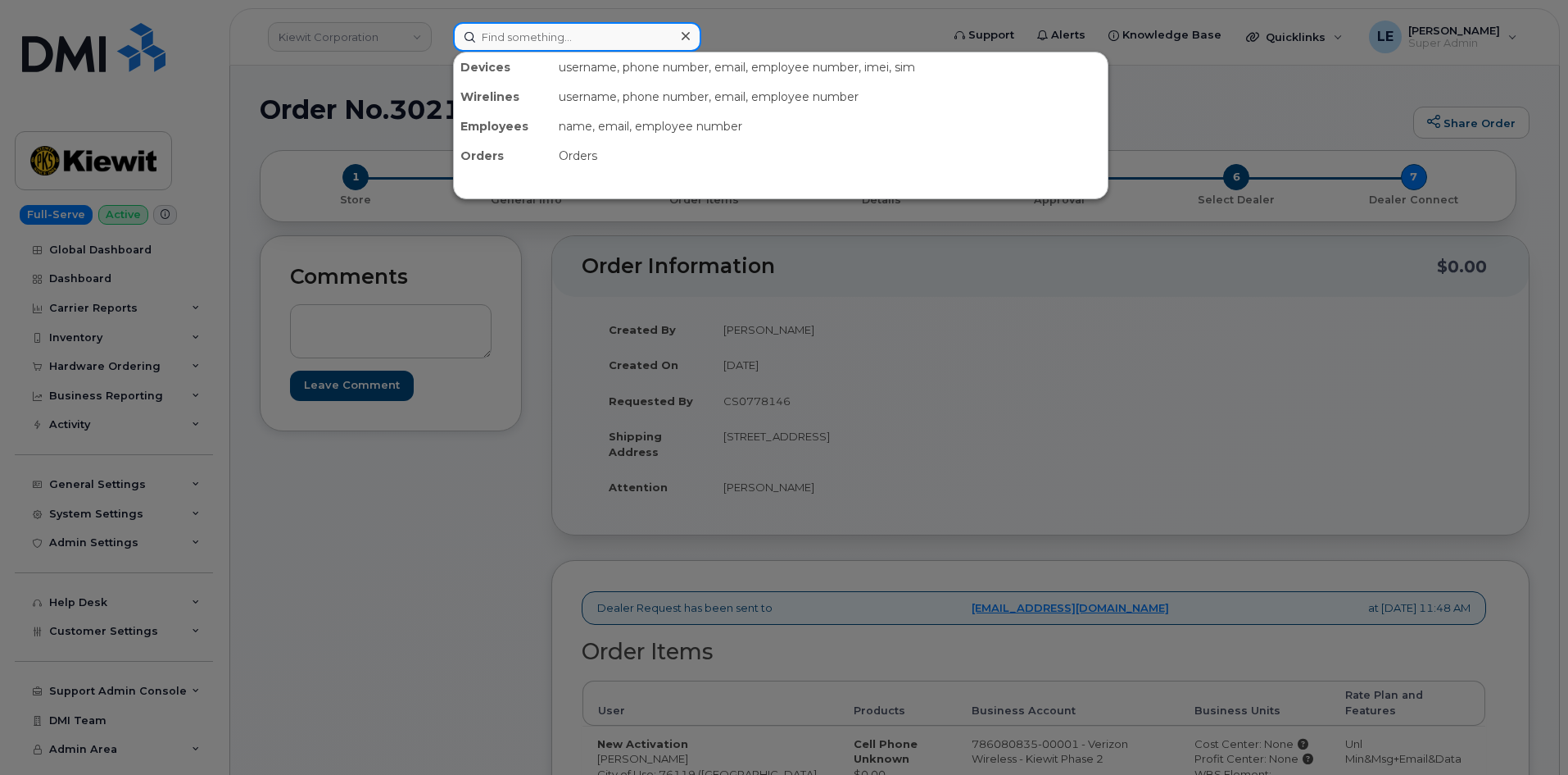
paste input "306-617-1371"
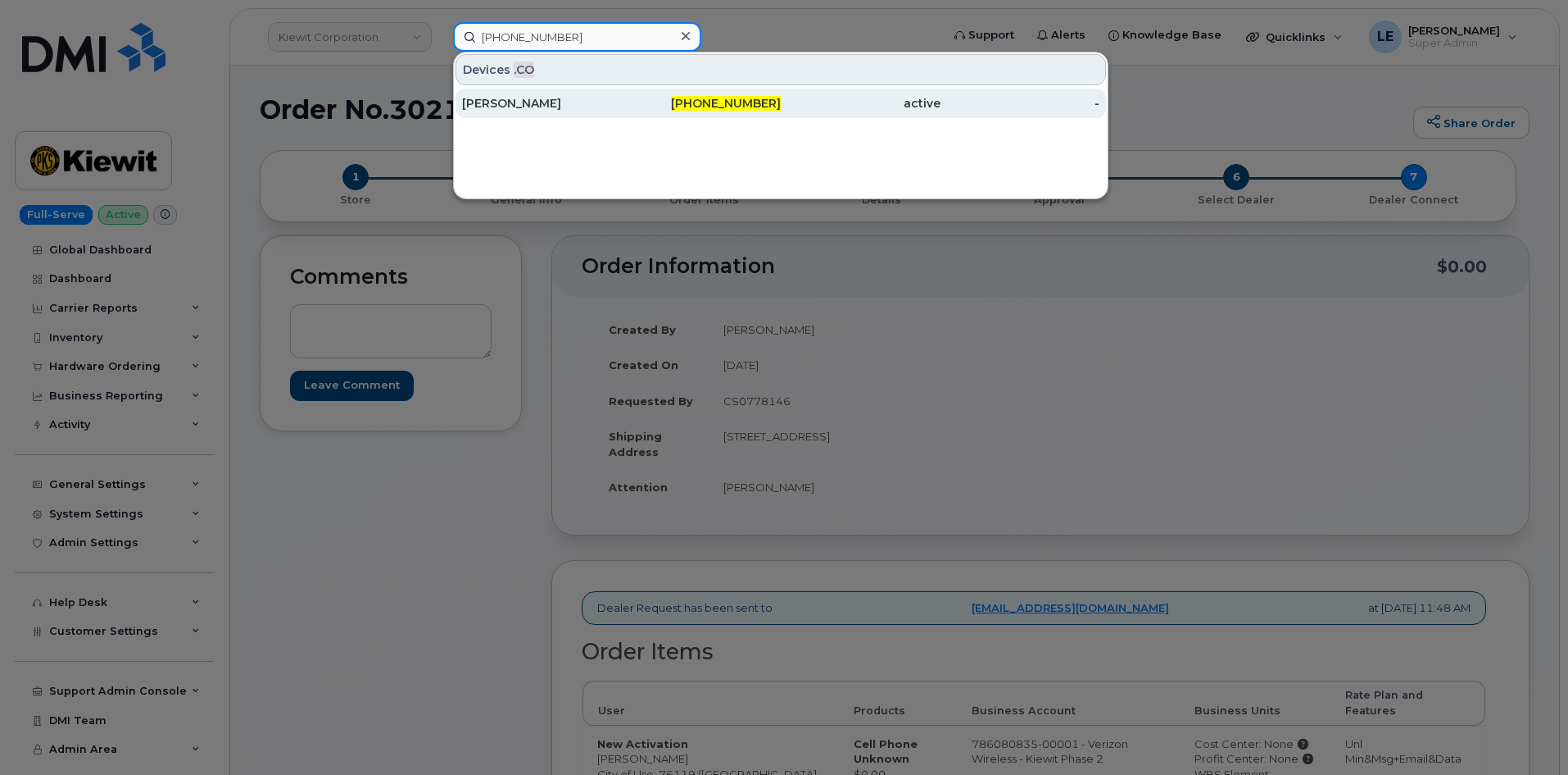
type input "306-617-1371"
click at [518, 100] on div "Ahmed Mostafa" at bounding box center [542, 103] width 160 height 16
